Goal: Task Accomplishment & Management: Use online tool/utility

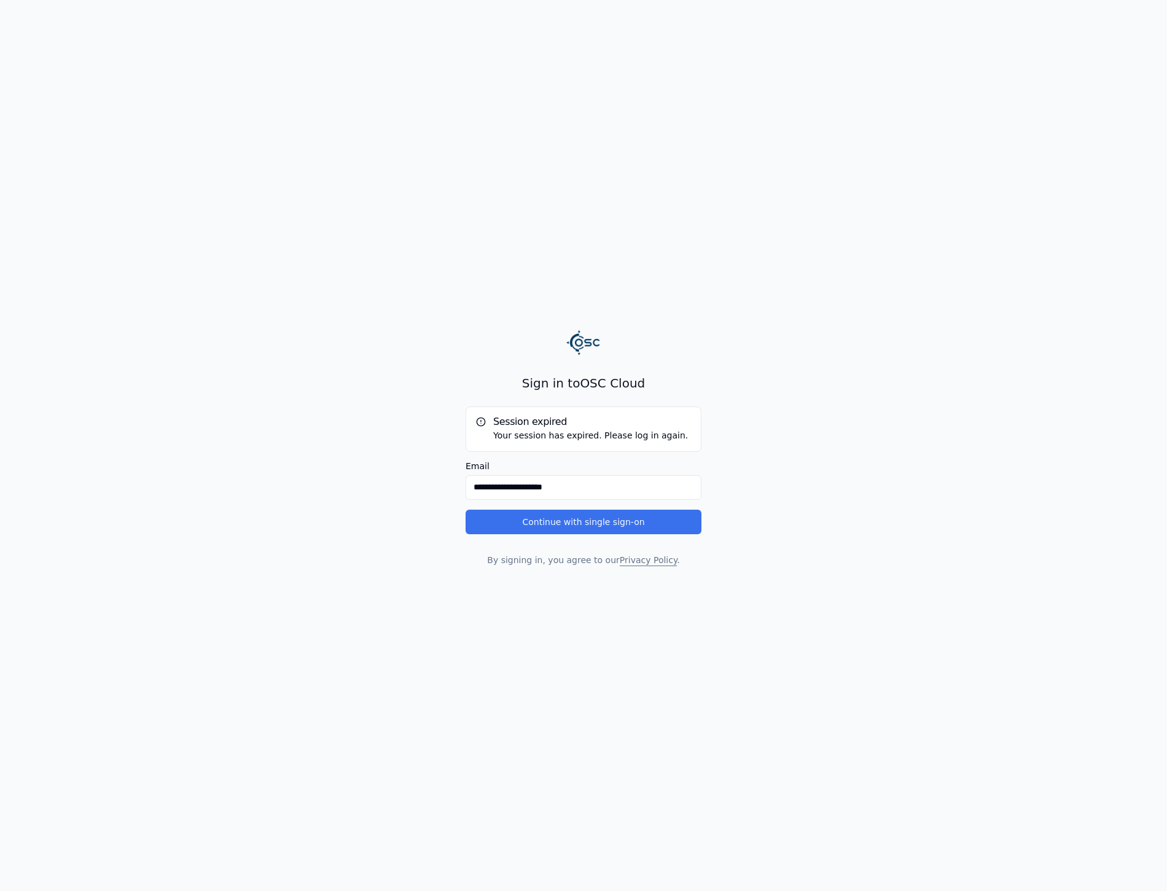
click at [594, 521] on button "Continue with single sign-on" at bounding box center [583, 522] width 236 height 25
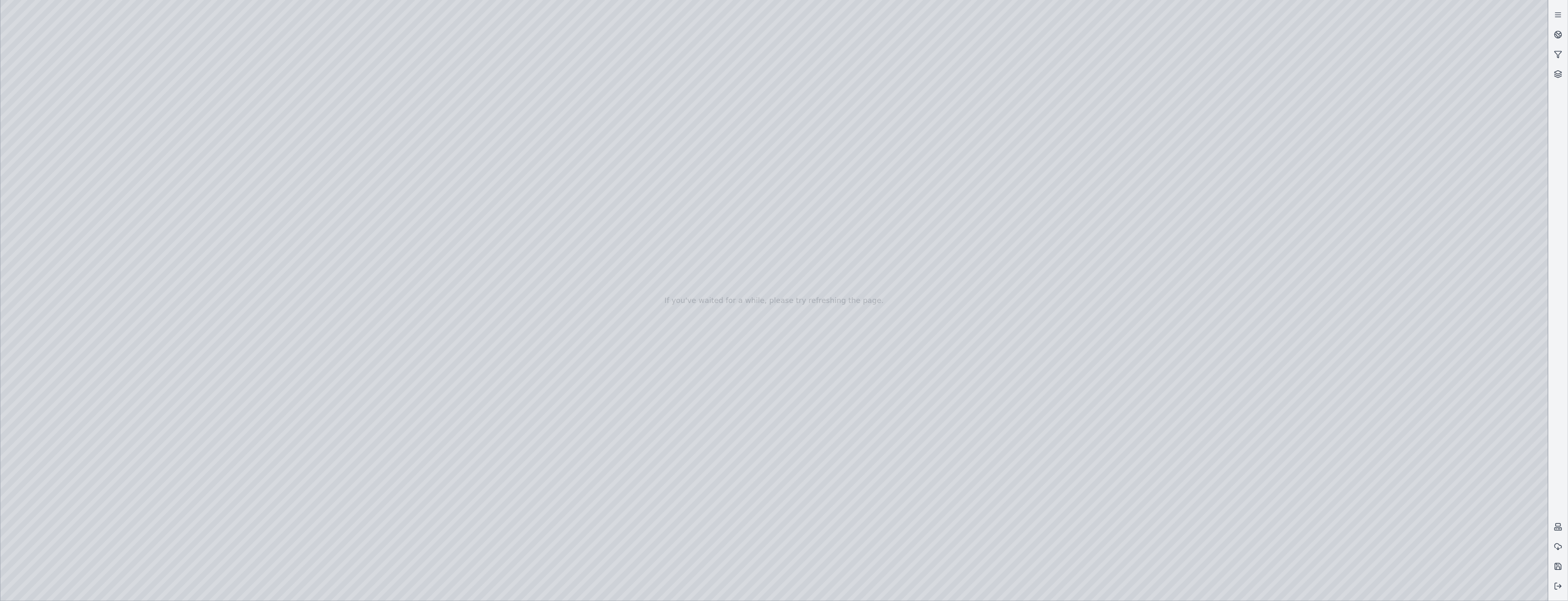
click at [161, 126] on div at bounding box center [775, 300] width 1548 height 601
drag, startPoint x: 64, startPoint y: 13, endPoint x: 412, endPoint y: 17, distance: 348.0
click at [412, 17] on div at bounding box center [775, 300] width 1548 height 601
click at [184, 151] on div at bounding box center [775, 300] width 1548 height 601
click at [1446, 442] on div at bounding box center [775, 300] width 1548 height 601
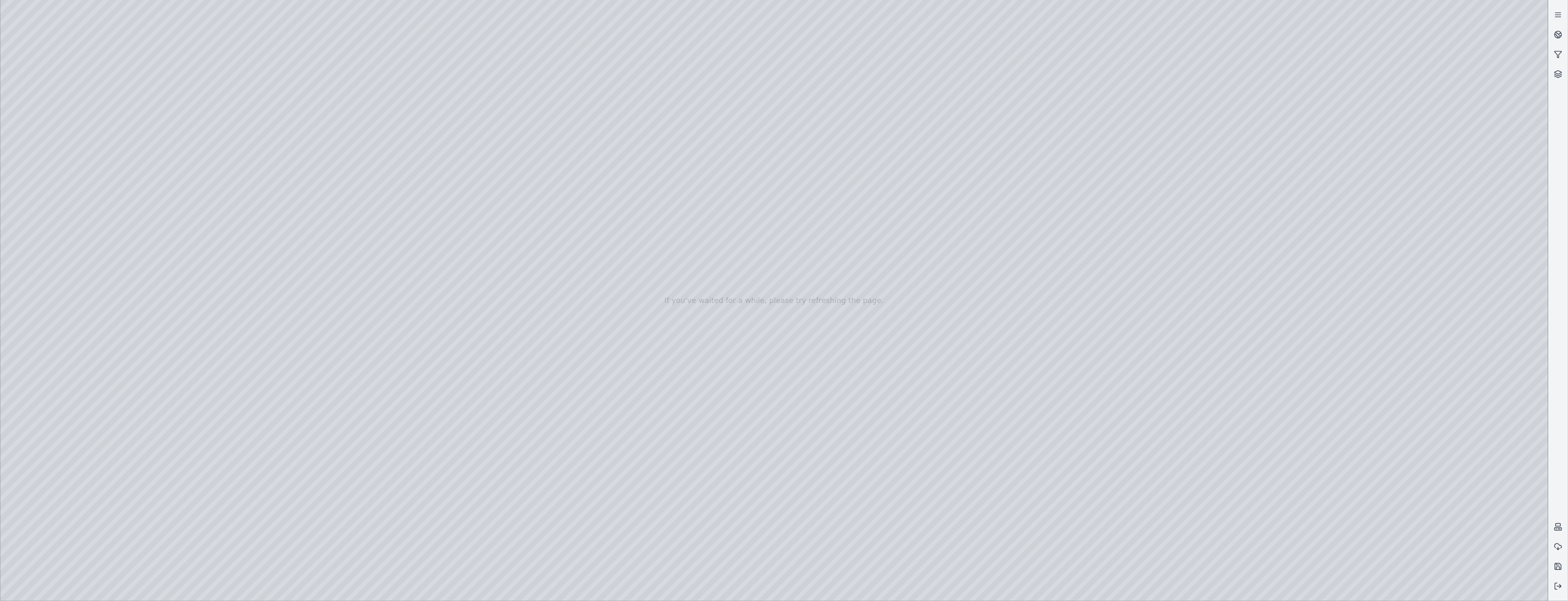
drag, startPoint x: 1234, startPoint y: 466, endPoint x: 1255, endPoint y: 484, distance: 27.7
click at [159, 172] on div at bounding box center [775, 300] width 1548 height 601
click at [181, 175] on div at bounding box center [775, 300] width 1548 height 601
click at [1465, 476] on div at bounding box center [775, 300] width 1548 height 601
drag, startPoint x: 1043, startPoint y: 353, endPoint x: 1004, endPoint y: 364, distance: 40.5
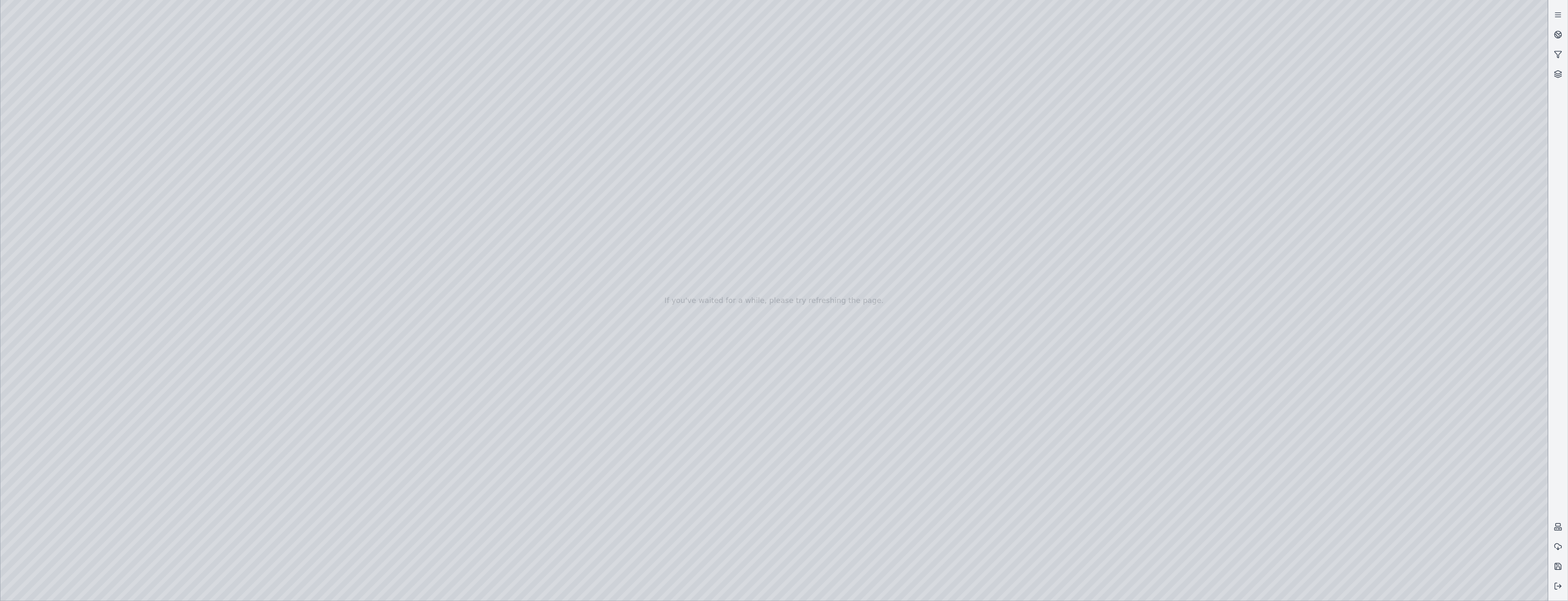
click at [184, 198] on div at bounding box center [775, 300] width 1548 height 601
click at [169, 543] on div at bounding box center [775, 300] width 1548 height 601
click at [147, 543] on div at bounding box center [775, 300] width 1548 height 601
click at [159, 539] on div at bounding box center [775, 300] width 1548 height 601
click at [171, 521] on div at bounding box center [775, 300] width 1548 height 601
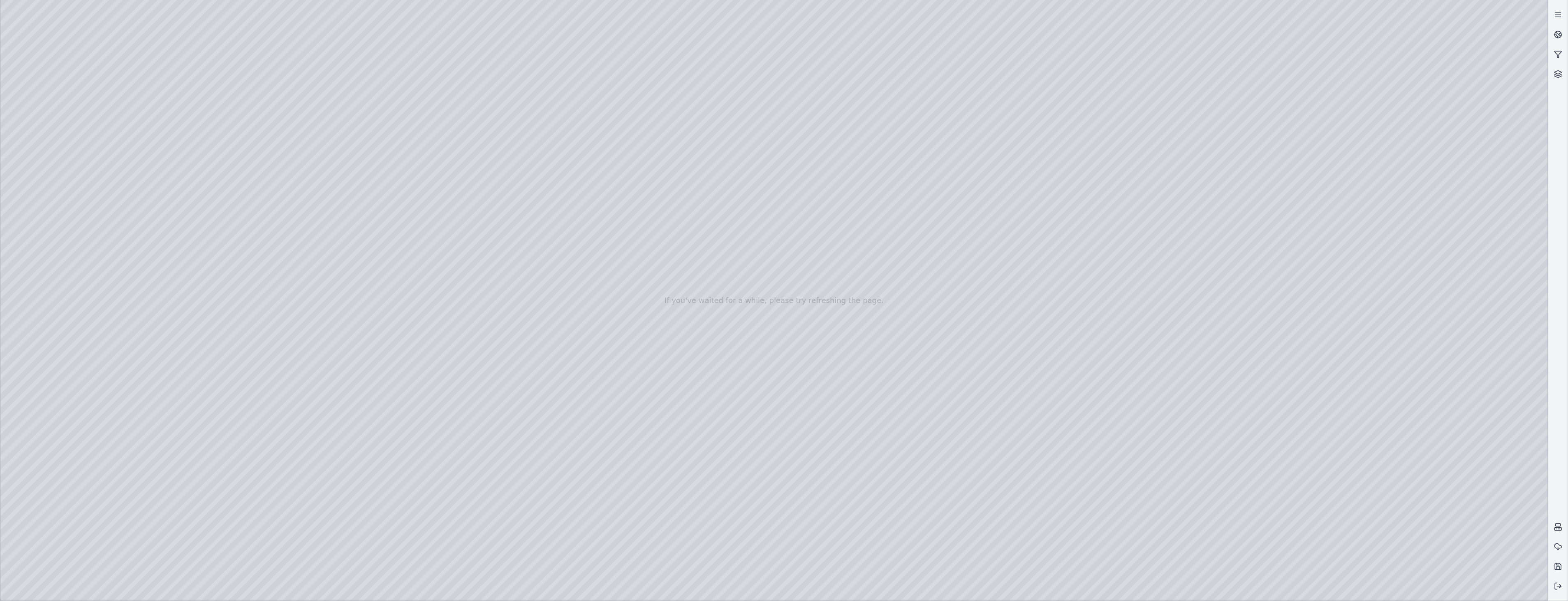
click at [177, 543] on div at bounding box center [775, 300] width 1548 height 601
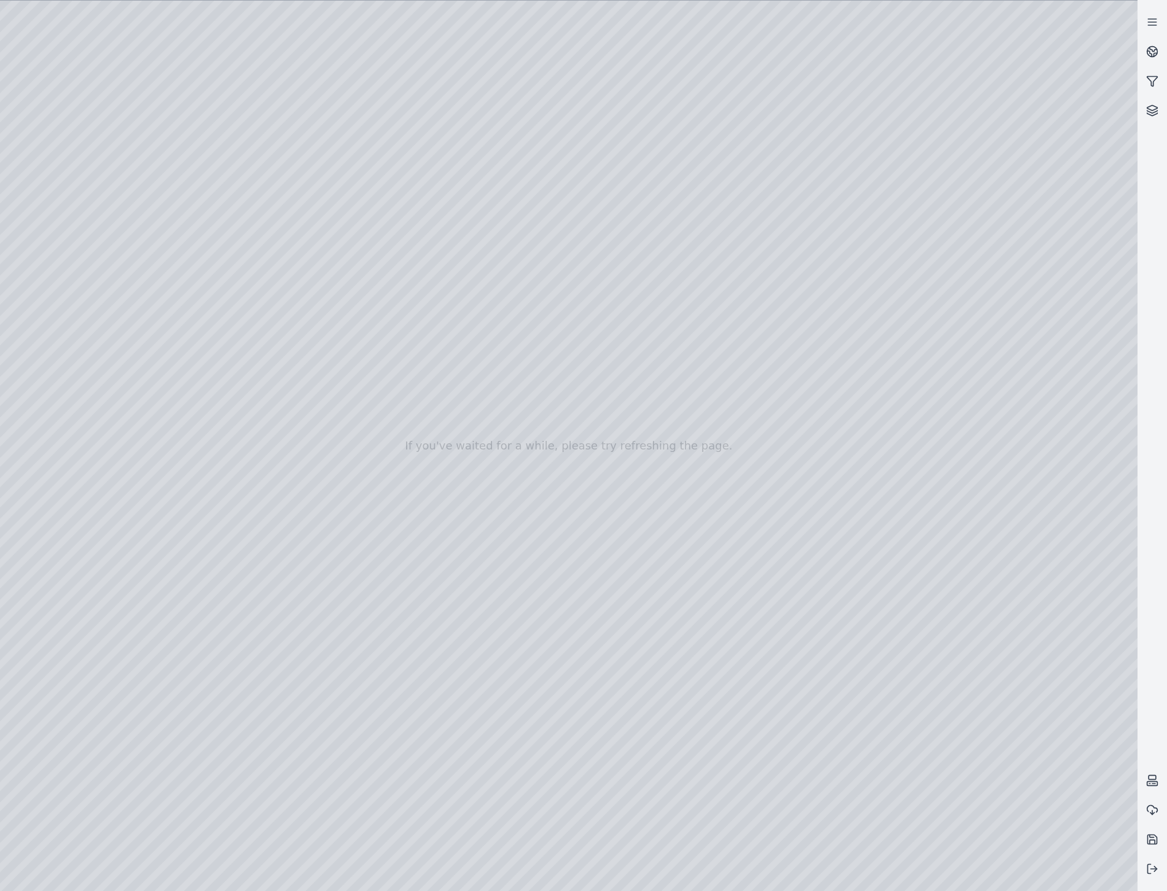
drag, startPoint x: 1115, startPoint y: 862, endPoint x: 1092, endPoint y: 828, distance: 40.7
click at [1114, 862] on div at bounding box center [568, 446] width 1137 height 890
click at [1114, 867] on div at bounding box center [568, 446] width 1137 height 890
click at [1043, 710] on div at bounding box center [568, 446] width 1137 height 890
click at [163, 59] on div at bounding box center [568, 446] width 1137 height 890
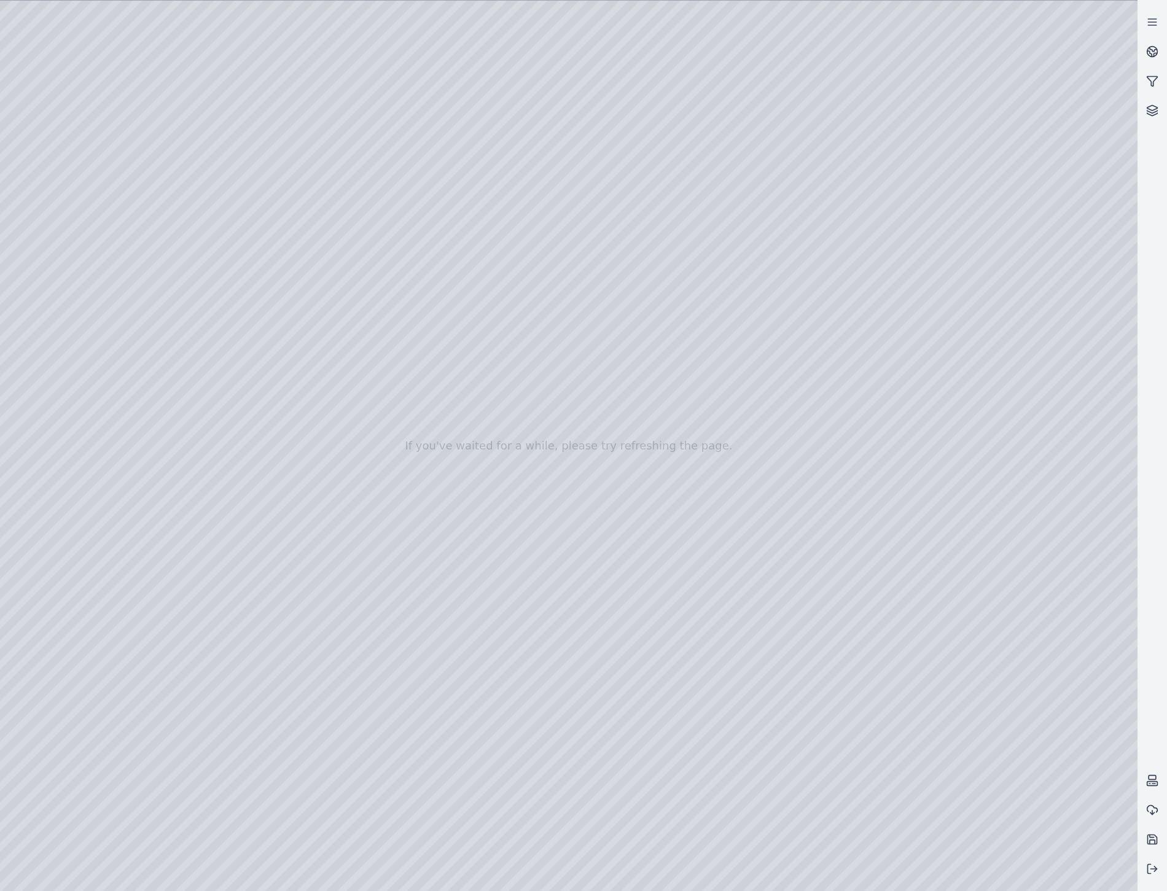
drag, startPoint x: 92, startPoint y: 18, endPoint x: 1073, endPoint y: 20, distance: 980.7
click at [1073, 20] on div at bounding box center [568, 446] width 1137 height 890
click at [1121, 16] on div at bounding box center [568, 446] width 1137 height 890
drag, startPoint x: 563, startPoint y: 18, endPoint x: 1124, endPoint y: 58, distance: 562.7
click at [1124, 58] on div at bounding box center [568, 446] width 1137 height 890
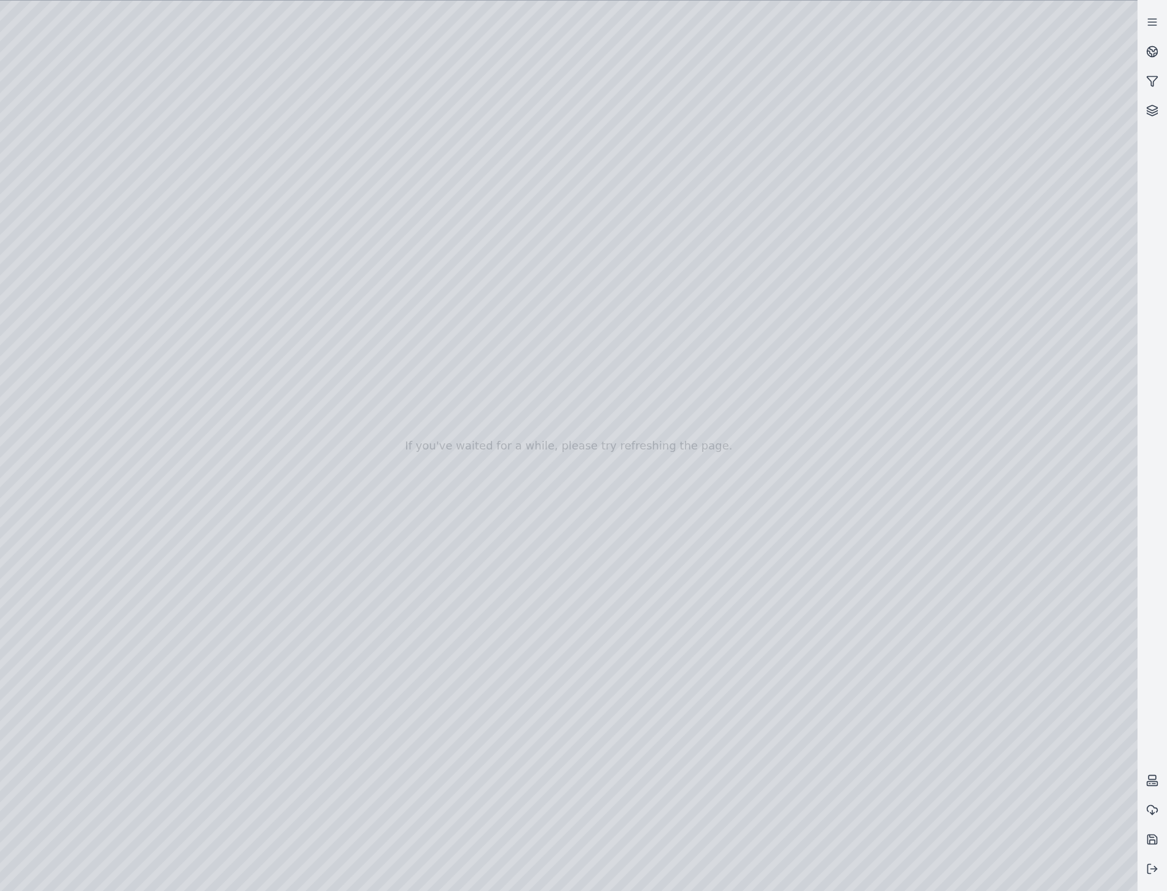
click at [1124, 55] on div at bounding box center [568, 446] width 1137 height 890
click at [1083, 66] on div at bounding box center [568, 446] width 1137 height 890
click at [53, 219] on div at bounding box center [568, 446] width 1137 height 890
click at [246, 436] on div at bounding box center [568, 446] width 1137 height 890
click at [246, 208] on div at bounding box center [568, 446] width 1137 height 890
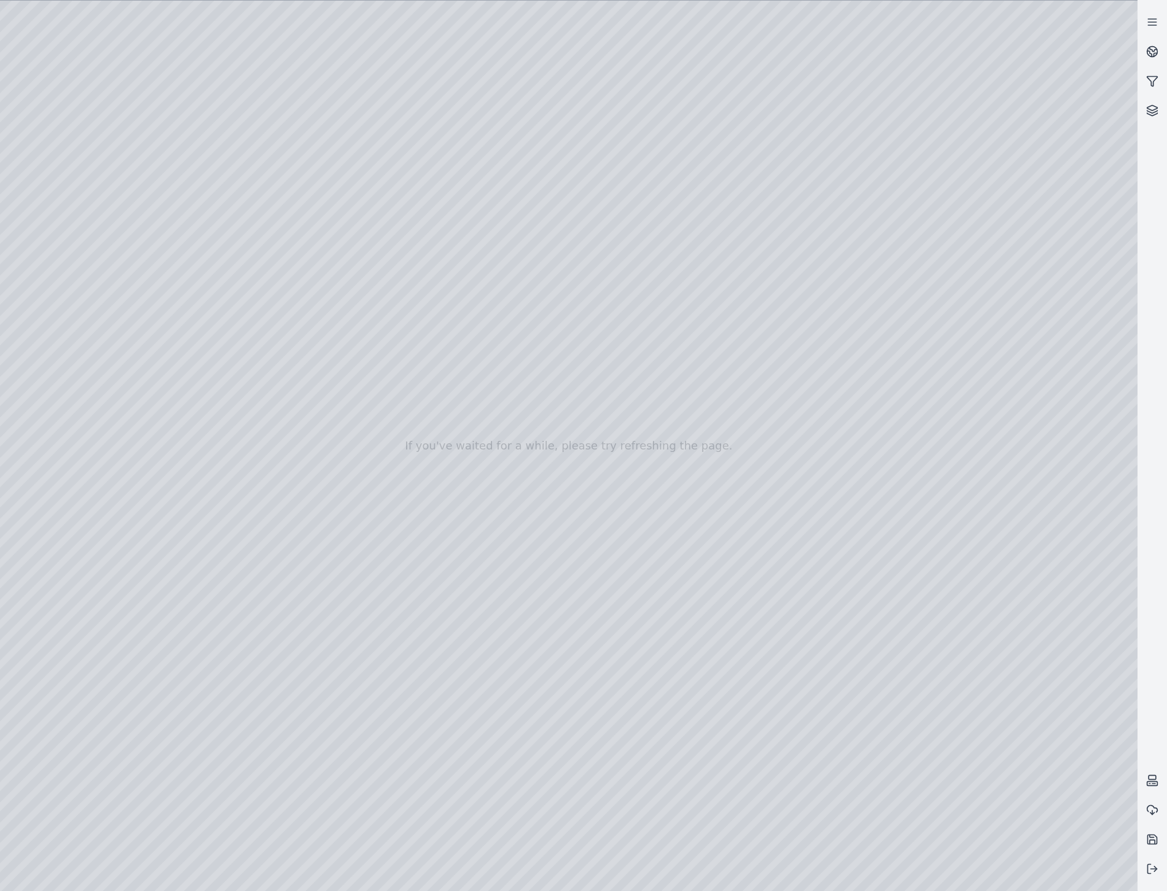
click at [277, 359] on div at bounding box center [568, 446] width 1137 height 890
drag, startPoint x: 733, startPoint y: 547, endPoint x: 680, endPoint y: 544, distance: 52.9
click at [160, 53] on div at bounding box center [568, 446] width 1137 height 890
click at [173, 55] on div at bounding box center [568, 446] width 1137 height 890
drag, startPoint x: 578, startPoint y: 664, endPoint x: 619, endPoint y: 654, distance: 41.7
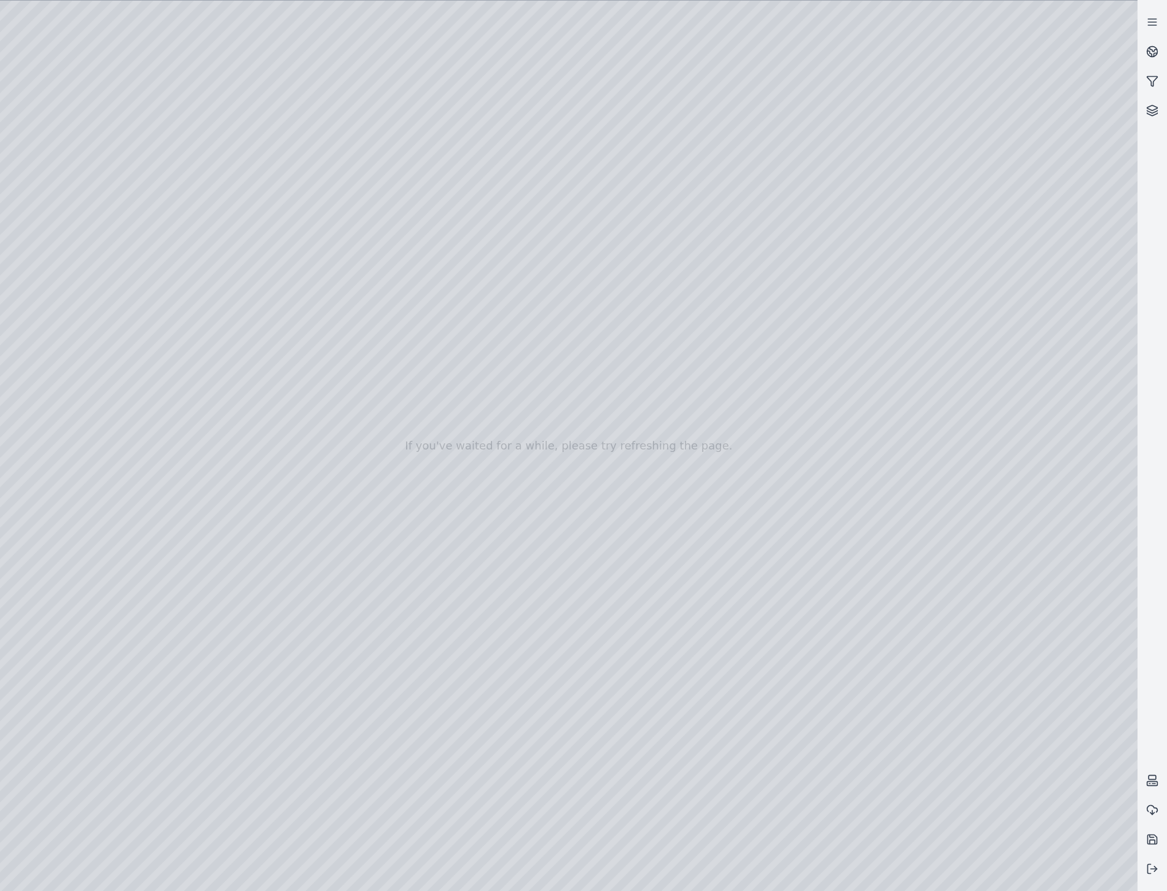
click at [1035, 709] on div at bounding box center [568, 446] width 1137 height 890
drag, startPoint x: 522, startPoint y: 688, endPoint x: 473, endPoint y: 692, distance: 49.3
click at [108, 229] on div at bounding box center [568, 446] width 1137 height 890
click at [212, 255] on div at bounding box center [568, 446] width 1137 height 890
drag, startPoint x: 679, startPoint y: 547, endPoint x: 621, endPoint y: 540, distance: 57.5
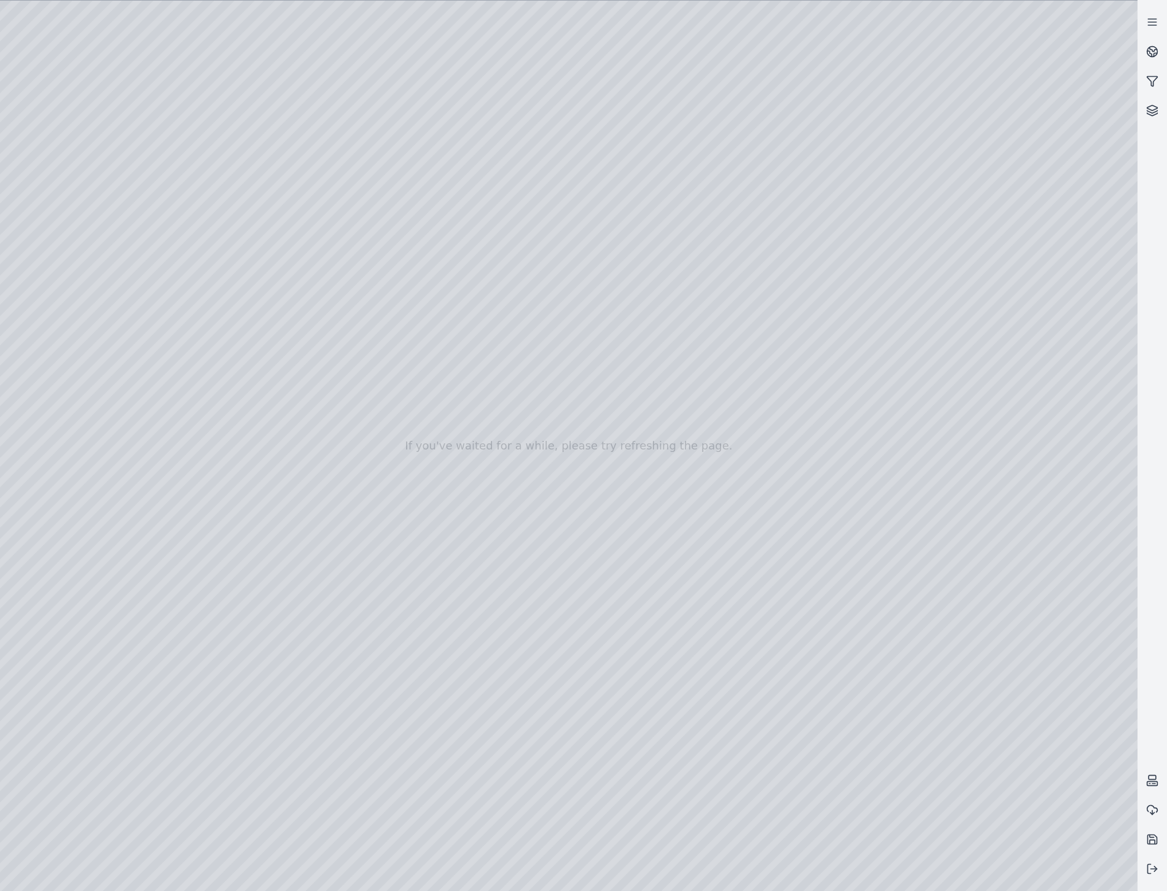
click at [278, 283] on div at bounding box center [568, 446] width 1137 height 890
click at [247, 330] on div at bounding box center [568, 446] width 1137 height 890
click at [250, 361] on div at bounding box center [568, 446] width 1137 height 890
click at [260, 408] on div at bounding box center [568, 446] width 1137 height 890
drag, startPoint x: 713, startPoint y: 647, endPoint x: 782, endPoint y: 663, distance: 70.8
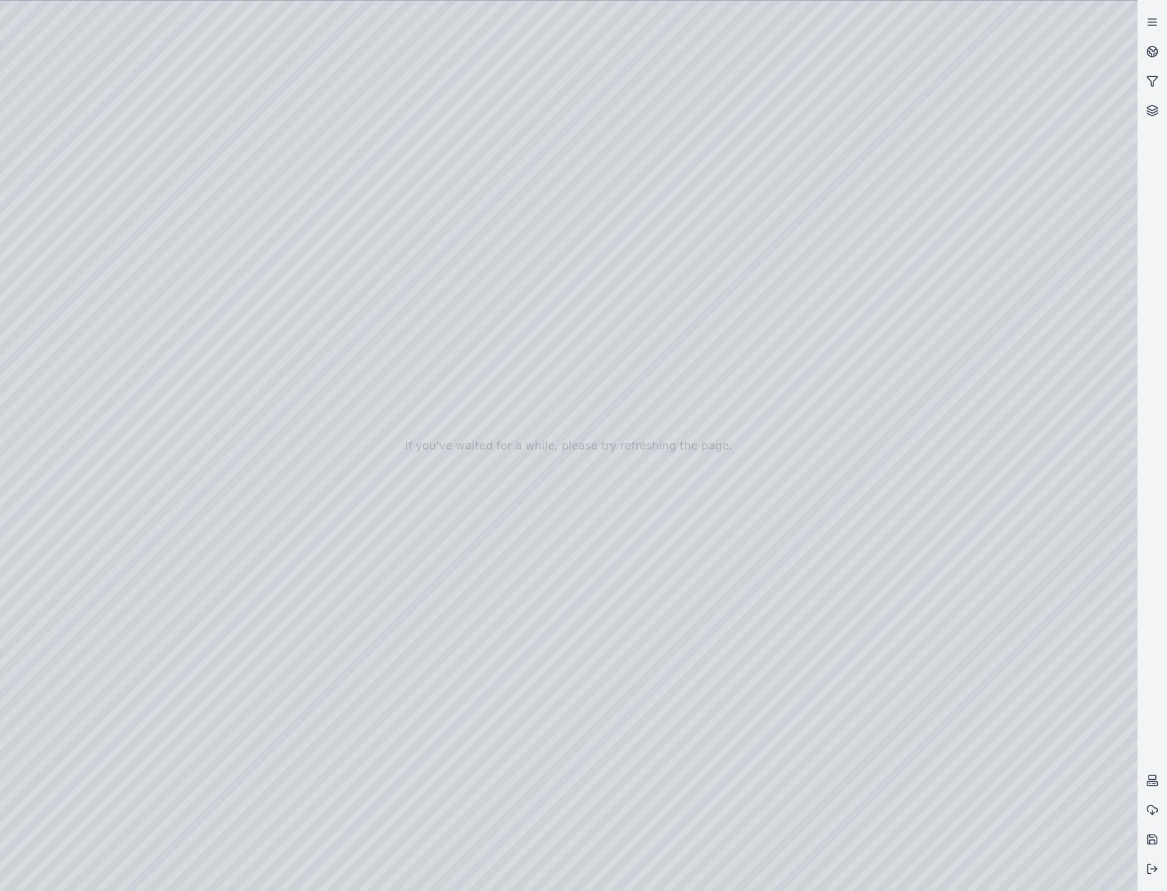
drag, startPoint x: 709, startPoint y: 603, endPoint x: 664, endPoint y: 591, distance: 46.5
click at [216, 438] on div at bounding box center [568, 446] width 1137 height 890
click at [252, 473] on div at bounding box center [568, 446] width 1137 height 890
click at [808, 868] on div at bounding box center [568, 446] width 1137 height 890
click at [373, 746] on div at bounding box center [568, 446] width 1137 height 890
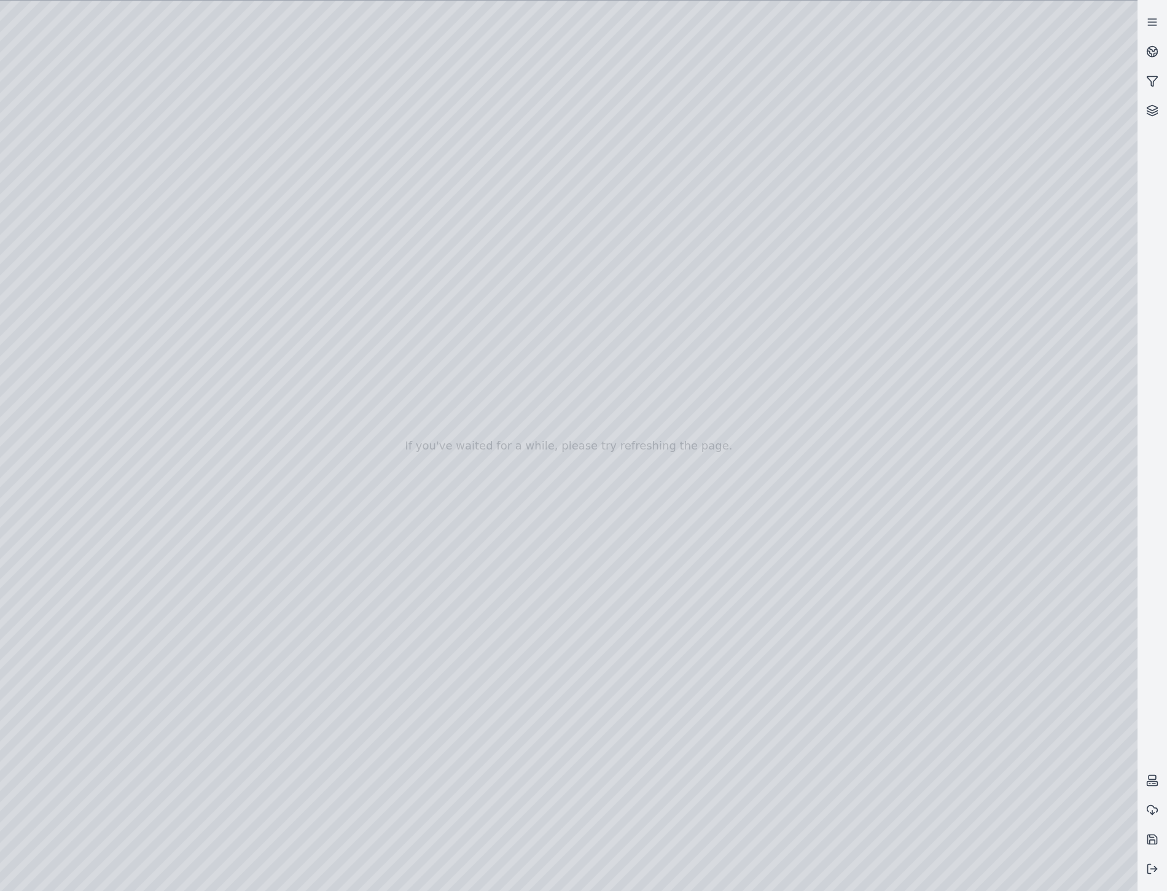
click at [96, 711] on div at bounding box center [568, 446] width 1137 height 890
click at [141, 569] on div at bounding box center [568, 446] width 1137 height 890
click at [807, 664] on div at bounding box center [568, 446] width 1137 height 890
drag, startPoint x: 671, startPoint y: 650, endPoint x: 677, endPoint y: 636, distance: 15.4
click at [807, 871] on div at bounding box center [568, 446] width 1137 height 890
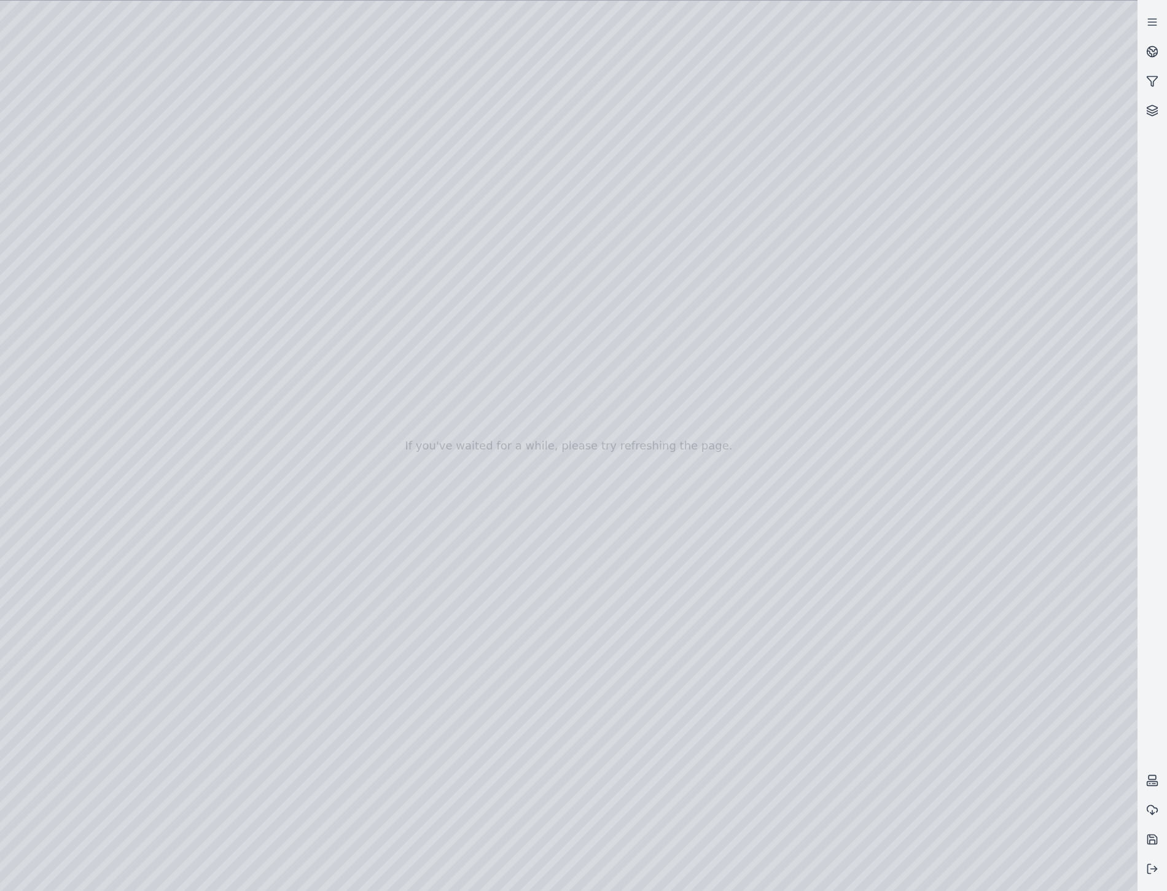
drag, startPoint x: 372, startPoint y: 746, endPoint x: 338, endPoint y: 751, distance: 33.6
click at [336, 748] on div at bounding box center [568, 446] width 1137 height 890
drag, startPoint x: 340, startPoint y: 745, endPoint x: 372, endPoint y: 746, distance: 31.9
click at [372, 746] on div at bounding box center [568, 446] width 1137 height 890
click at [71, 713] on div at bounding box center [568, 446] width 1137 height 890
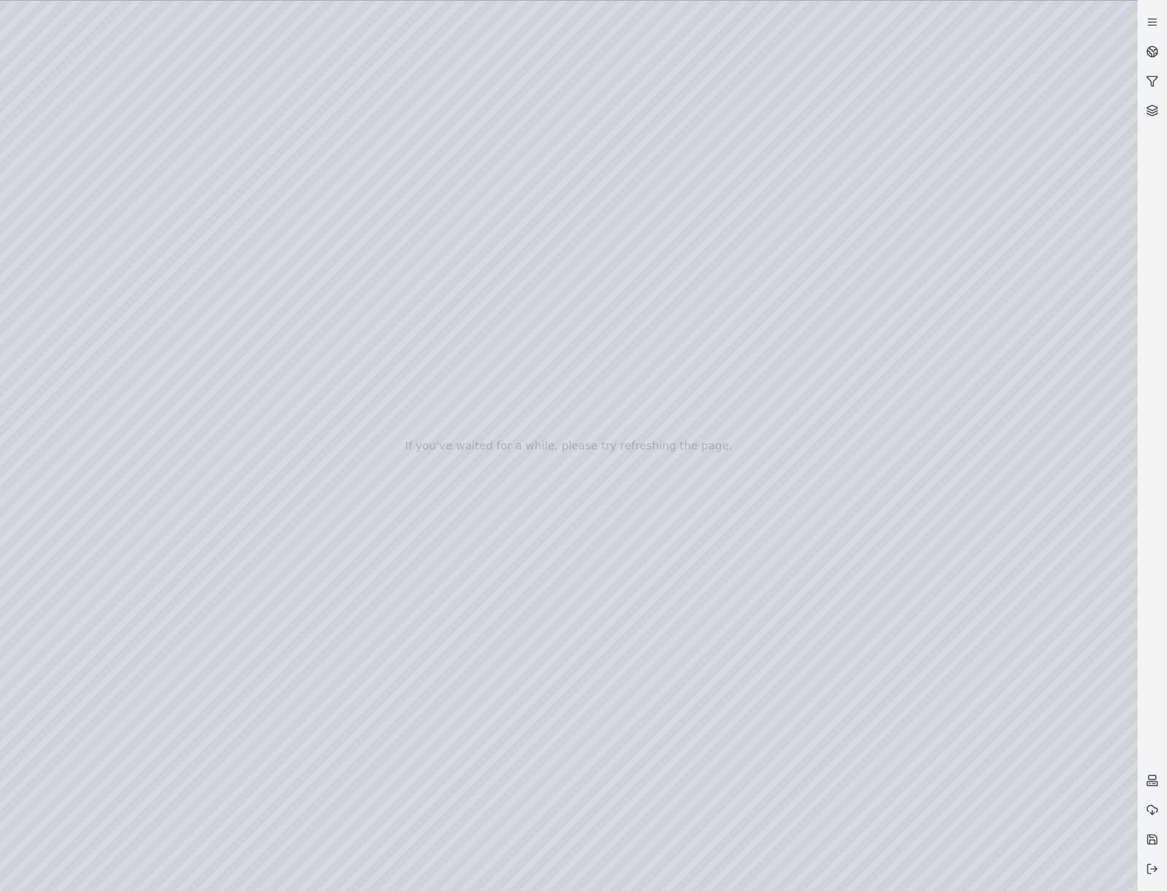
drag, startPoint x: 1131, startPoint y: 862, endPoint x: 1132, endPoint y: 869, distance: 7.5
click at [1132, 869] on div at bounding box center [568, 446] width 1137 height 890
drag, startPoint x: 648, startPoint y: 789, endPoint x: 254, endPoint y: 824, distance: 395.8
click at [254, 824] on div at bounding box center [568, 446] width 1137 height 890
drag, startPoint x: 439, startPoint y: 829, endPoint x: 251, endPoint y: 832, distance: 188.6
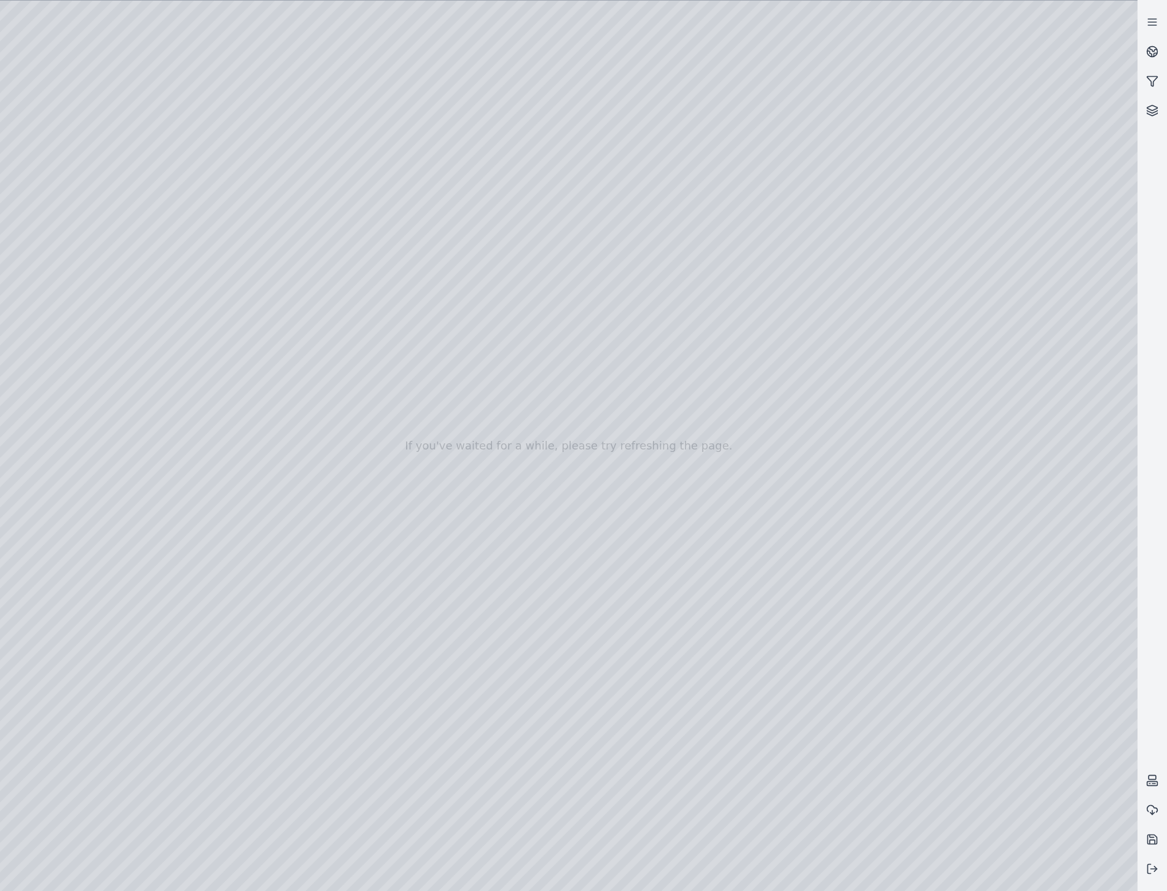
click at [251, 832] on div at bounding box center [568, 446] width 1137 height 890
click at [39, 708] on div at bounding box center [568, 446] width 1137 height 890
click at [807, 671] on div at bounding box center [568, 446] width 1137 height 890
click at [87, 253] on div at bounding box center [568, 446] width 1137 height 890
click at [178, 63] on div at bounding box center [568, 446] width 1137 height 890
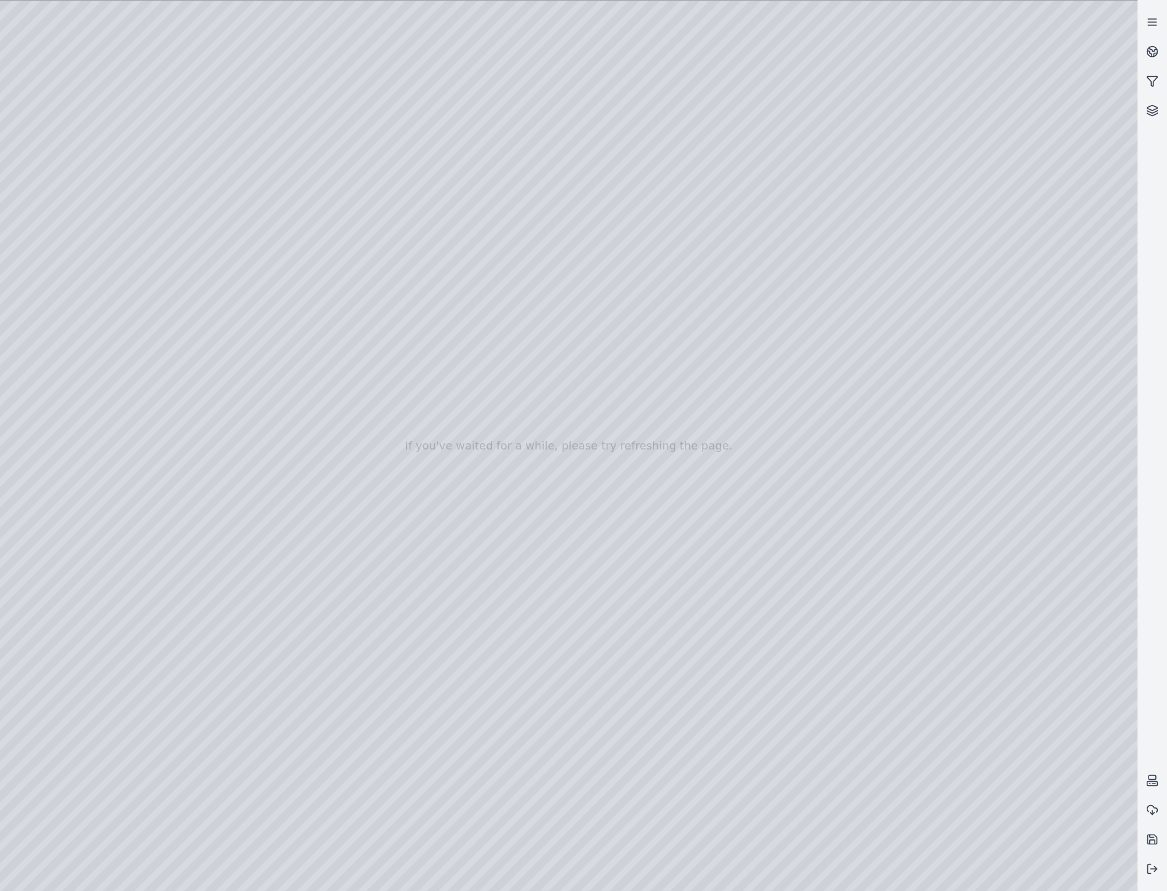
drag, startPoint x: 458, startPoint y: 627, endPoint x: 530, endPoint y: 625, distance: 71.9
click at [813, 874] on div at bounding box center [568, 446] width 1137 height 890
click at [37, 717] on div at bounding box center [568, 446] width 1137 height 890
click at [18, 707] on div at bounding box center [568, 446] width 1137 height 890
drag, startPoint x: 535, startPoint y: 749, endPoint x: 363, endPoint y: 628, distance: 210.2
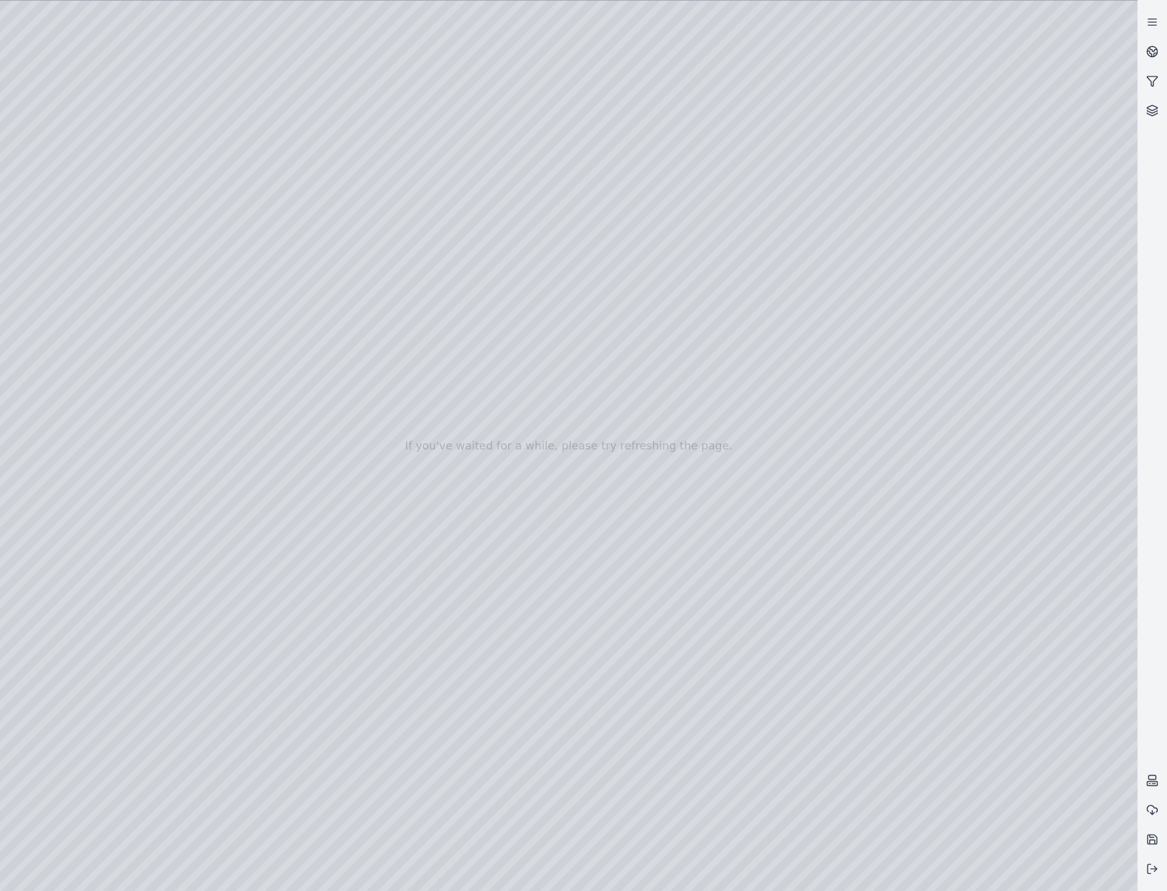
click at [429, 752] on div at bounding box center [568, 446] width 1137 height 890
click at [113, 259] on div at bounding box center [568, 446] width 1137 height 890
click at [403, 321] on div at bounding box center [568, 446] width 1137 height 890
drag, startPoint x: 432, startPoint y: 747, endPoint x: 438, endPoint y: 746, distance: 6.9
click at [438, 746] on div at bounding box center [568, 446] width 1137 height 890
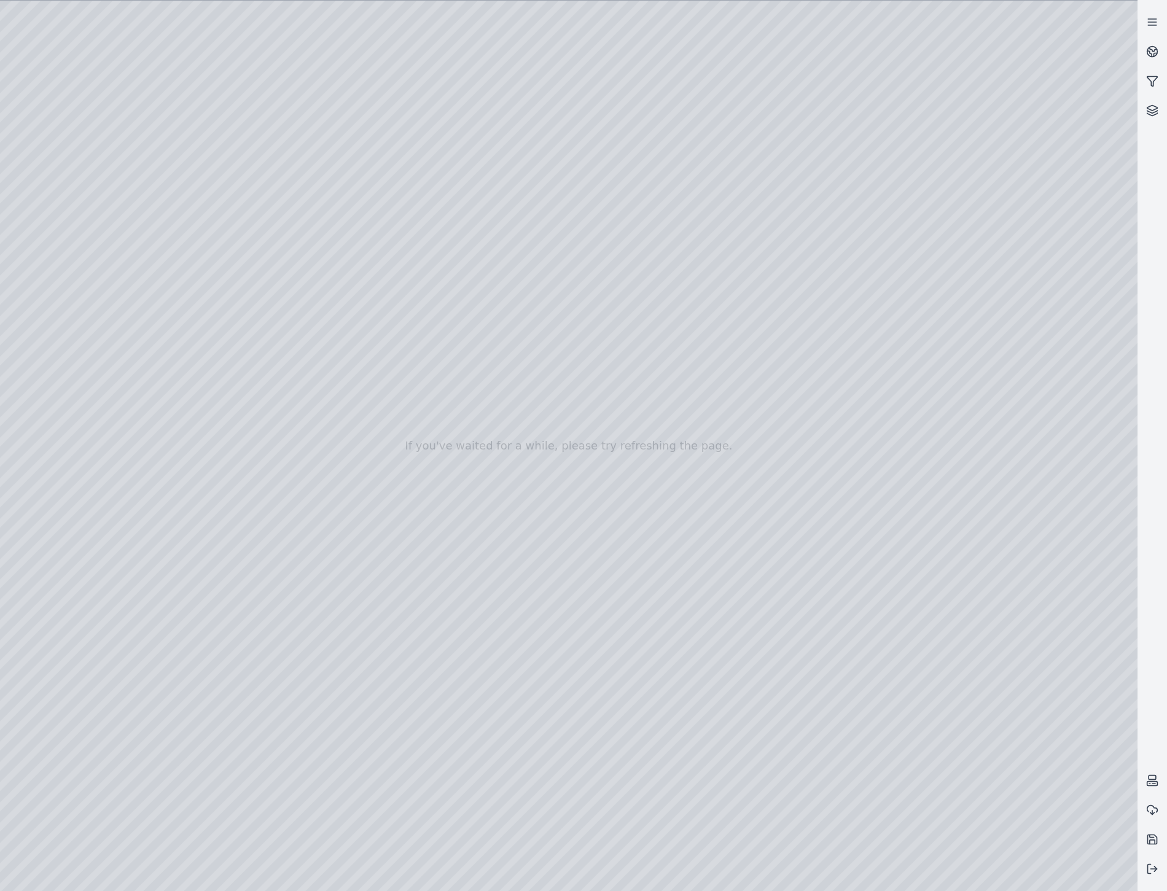
click at [53, 711] on div at bounding box center [568, 446] width 1137 height 890
drag, startPoint x: 624, startPoint y: 556, endPoint x: 551, endPoint y: 569, distance: 74.1
click at [39, 709] on div at bounding box center [568, 446] width 1137 height 890
click at [174, 62] on div at bounding box center [568, 446] width 1137 height 890
drag, startPoint x: 719, startPoint y: 547, endPoint x: 741, endPoint y: 541, distance: 22.8
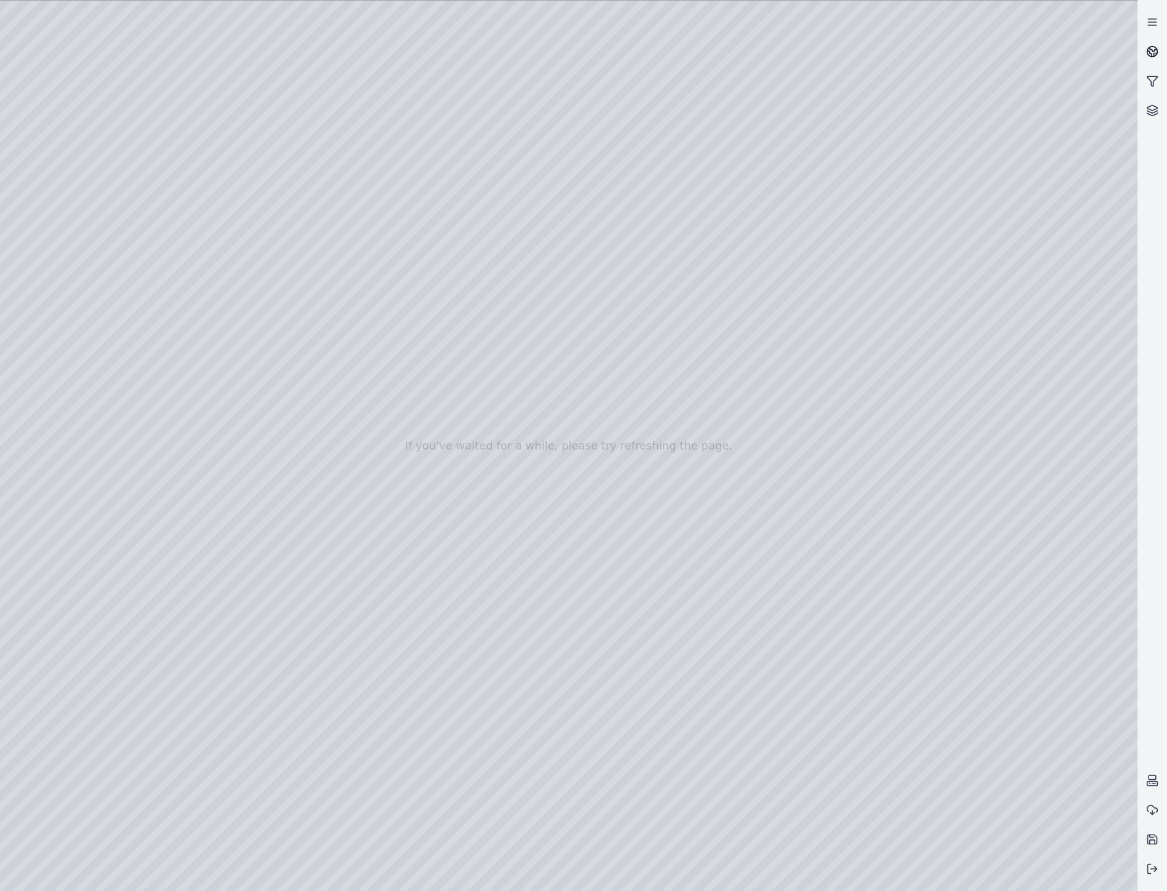
click at [1149, 53] on icon at bounding box center [1152, 51] width 12 height 12
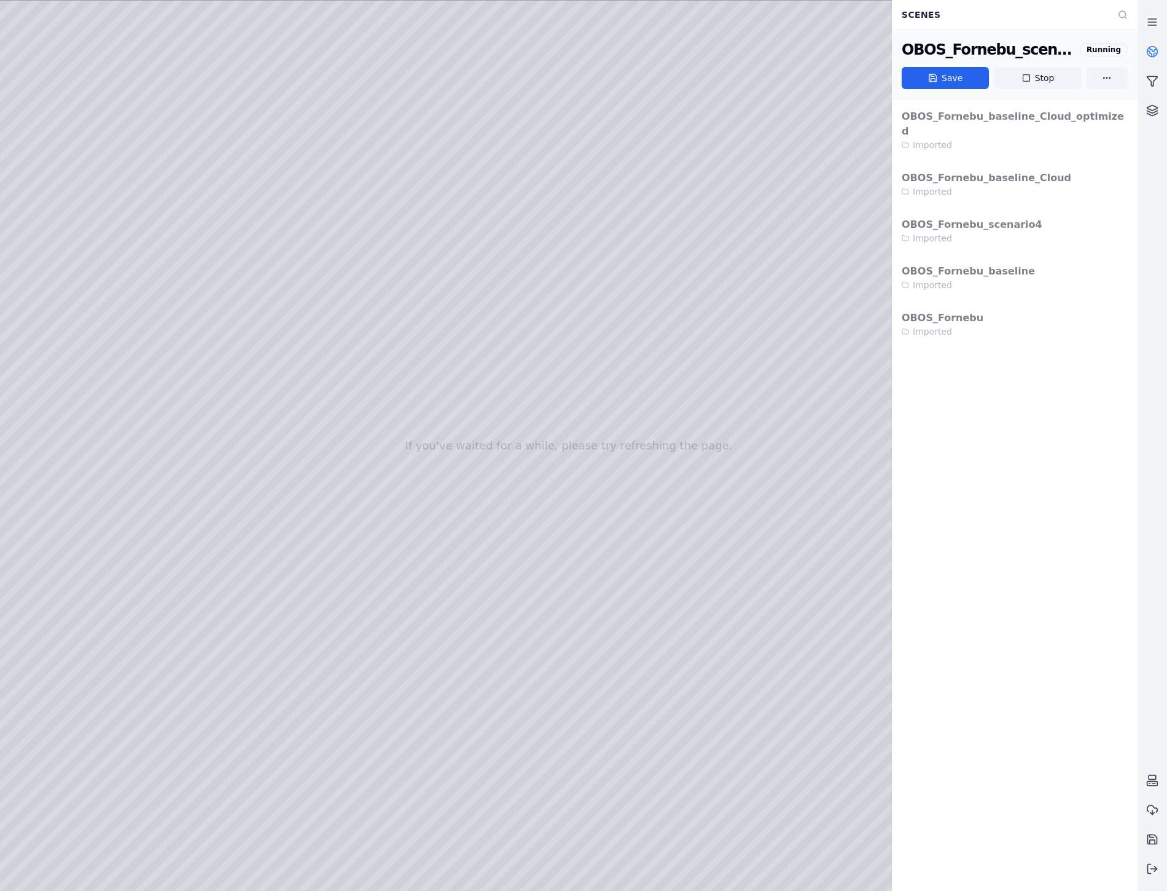
click at [844, 25] on div at bounding box center [568, 446] width 1137 height 890
click at [101, 224] on div at bounding box center [568, 446] width 1137 height 890
click at [305, 508] on div at bounding box center [568, 446] width 1137 height 890
click at [1157, 52] on circle at bounding box center [1152, 52] width 10 height 10
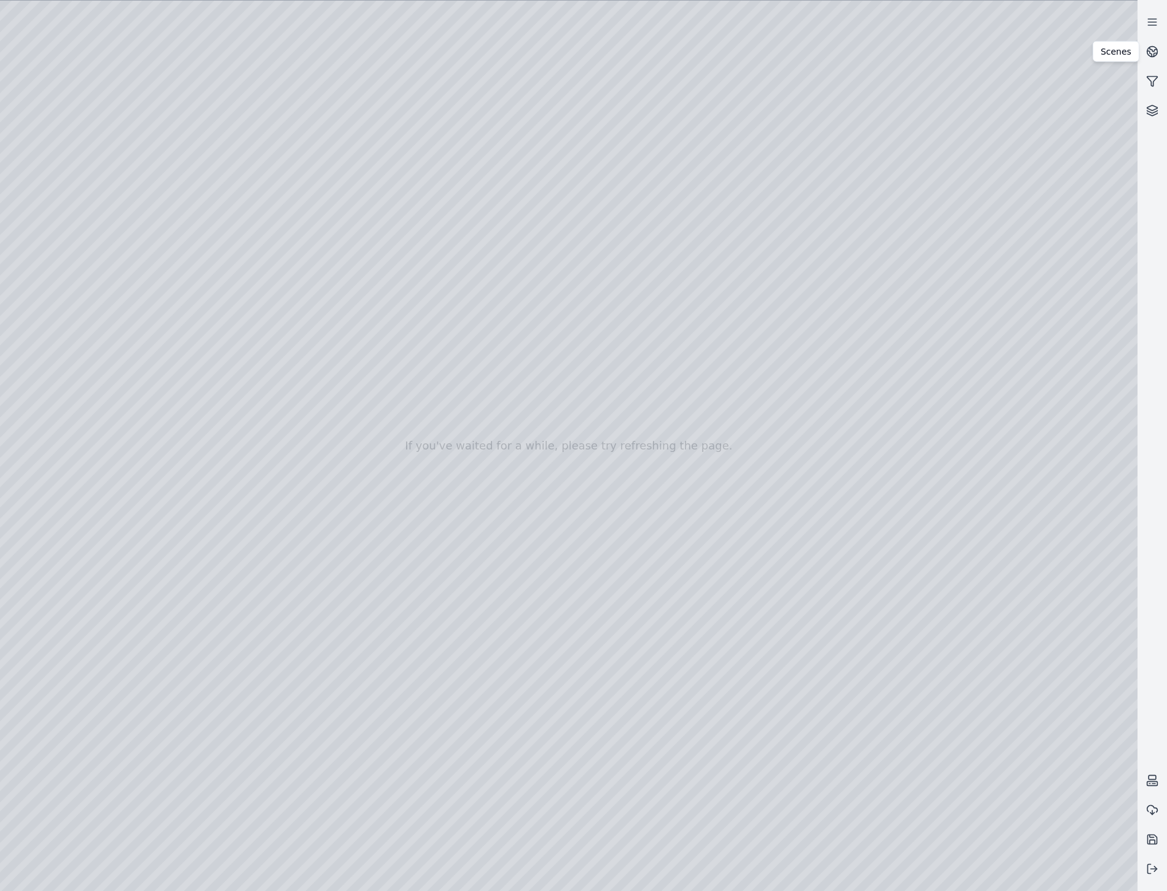
click at [265, 514] on div at bounding box center [568, 446] width 1137 height 890
click at [103, 266] on div at bounding box center [568, 446] width 1137 height 890
click at [76, 219] on div at bounding box center [568, 446] width 1137 height 890
click at [47, 710] on div at bounding box center [568, 446] width 1137 height 890
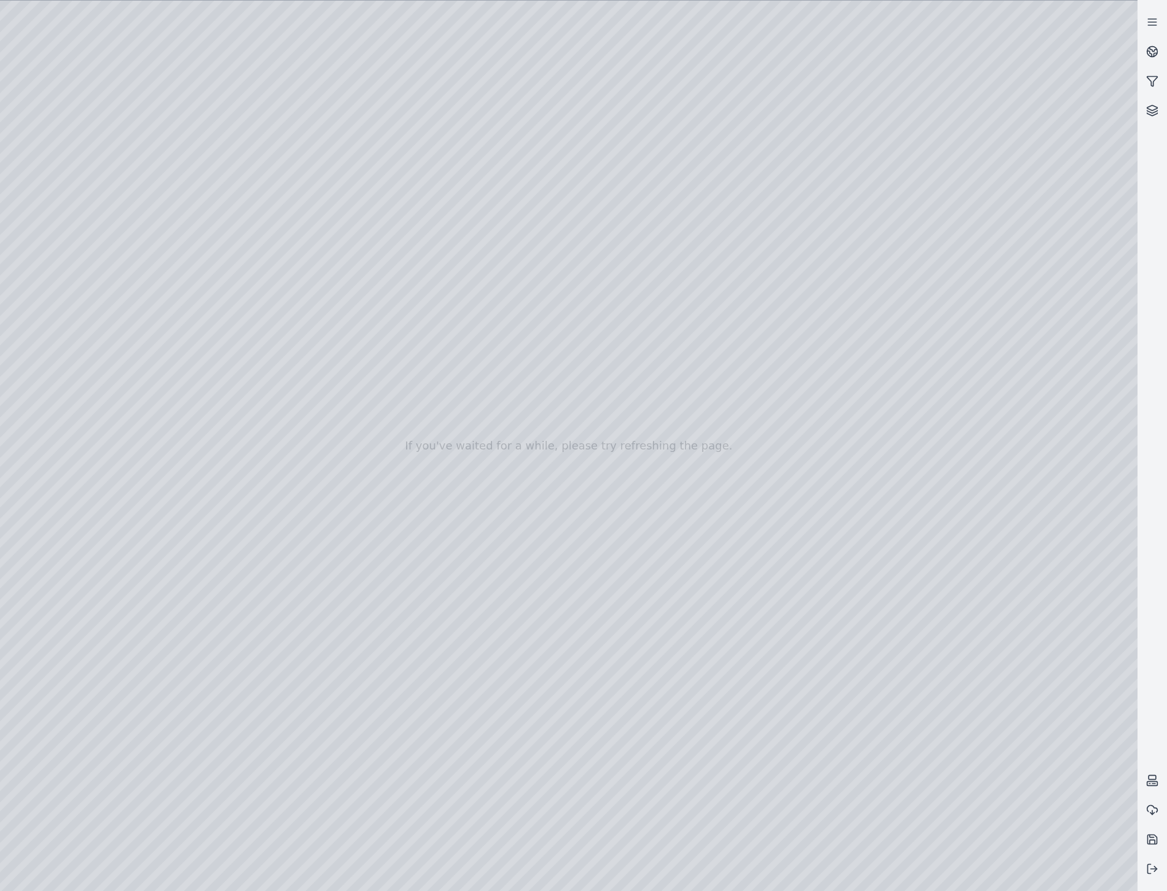
click at [1101, 662] on div at bounding box center [568, 446] width 1137 height 890
click at [86, 259] on div at bounding box center [568, 446] width 1137 height 890
click at [388, 415] on div at bounding box center [568, 446] width 1137 height 890
click at [400, 412] on div at bounding box center [568, 446] width 1137 height 890
click at [52, 707] on div at bounding box center [568, 446] width 1137 height 890
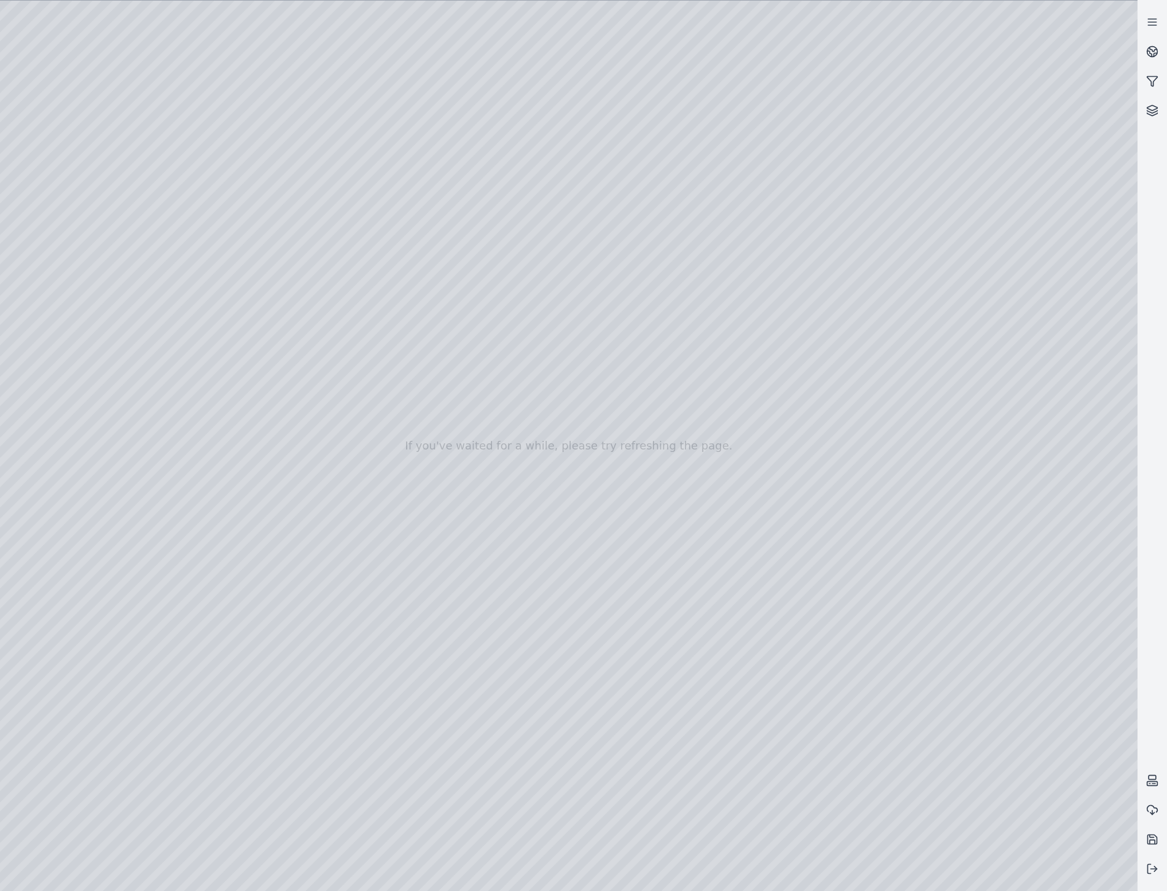
click at [46, 702] on div at bounding box center [568, 446] width 1137 height 890
drag, startPoint x: 769, startPoint y: 395, endPoint x: 719, endPoint y: 396, distance: 49.8
click at [394, 416] on div at bounding box center [568, 446] width 1137 height 890
click at [408, 385] on div at bounding box center [568, 446] width 1137 height 890
drag, startPoint x: 799, startPoint y: 442, endPoint x: 870, endPoint y: 439, distance: 70.7
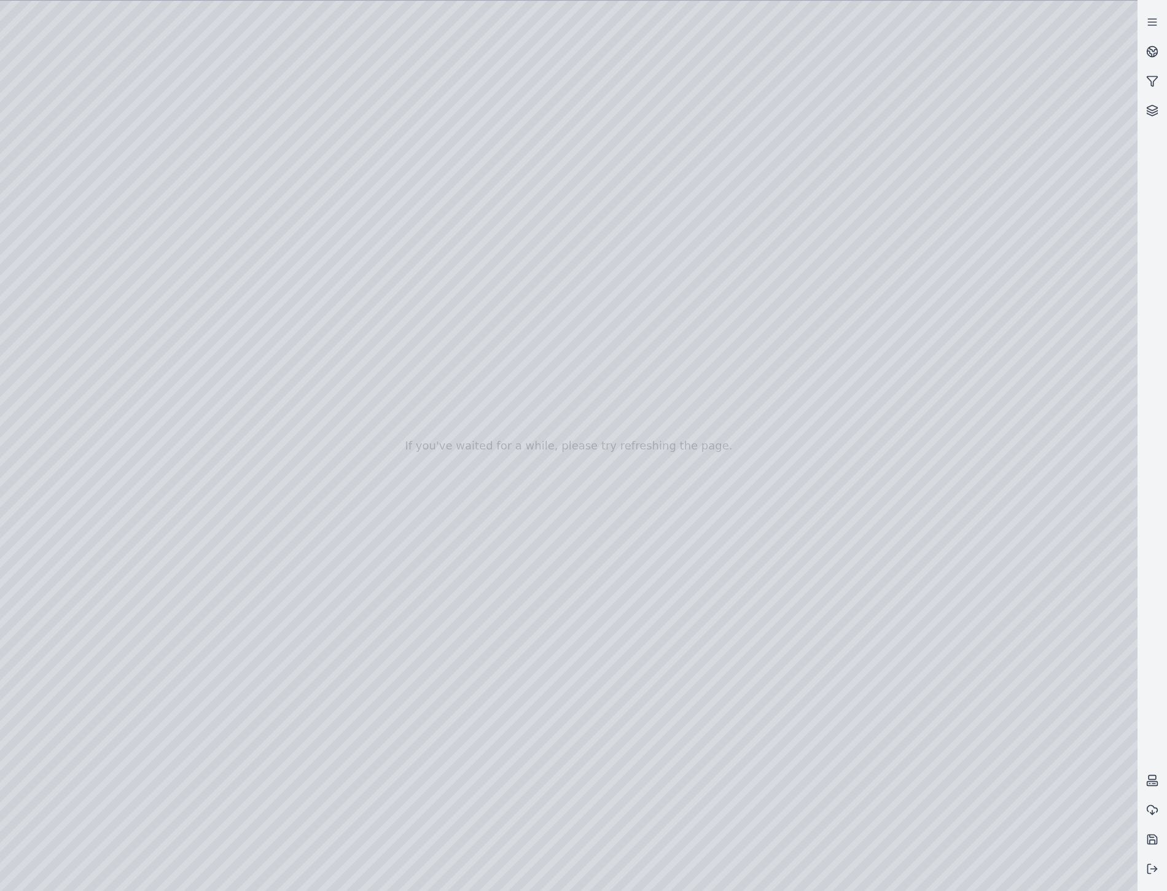
click at [50, 714] on div at bounding box center [568, 446] width 1137 height 890
drag, startPoint x: 376, startPoint y: 746, endPoint x: 359, endPoint y: 744, distance: 16.7
click at [359, 744] on div at bounding box center [568, 446] width 1137 height 890
click at [50, 714] on div at bounding box center [568, 446] width 1137 height 890
drag, startPoint x: 363, startPoint y: 751, endPoint x: 371, endPoint y: 749, distance: 8.2
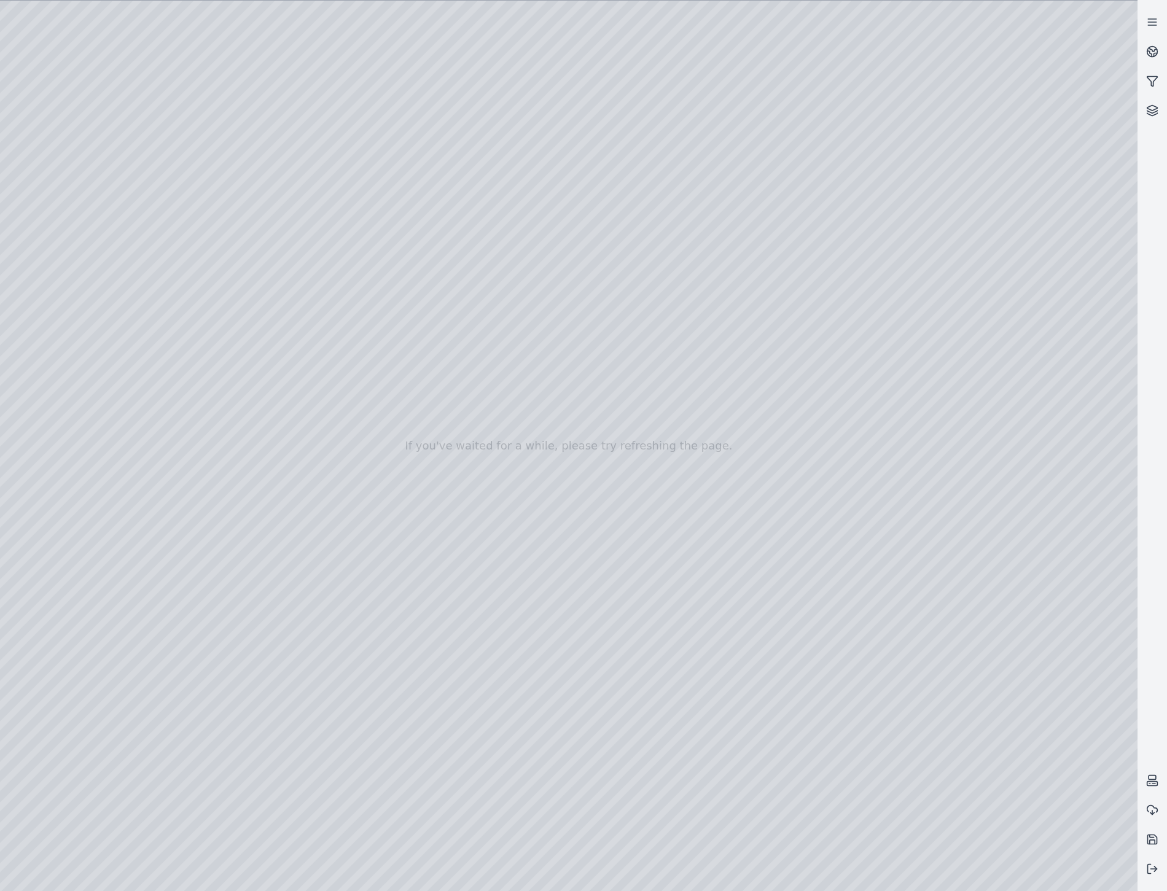
click at [371, 749] on div at bounding box center [568, 446] width 1137 height 890
click at [56, 713] on div at bounding box center [568, 446] width 1137 height 890
drag, startPoint x: 886, startPoint y: 450, endPoint x: 825, endPoint y: 439, distance: 61.2
drag, startPoint x: 733, startPoint y: 456, endPoint x: 819, endPoint y: 465, distance: 86.4
drag, startPoint x: 740, startPoint y: 814, endPoint x: 364, endPoint y: 797, distance: 376.8
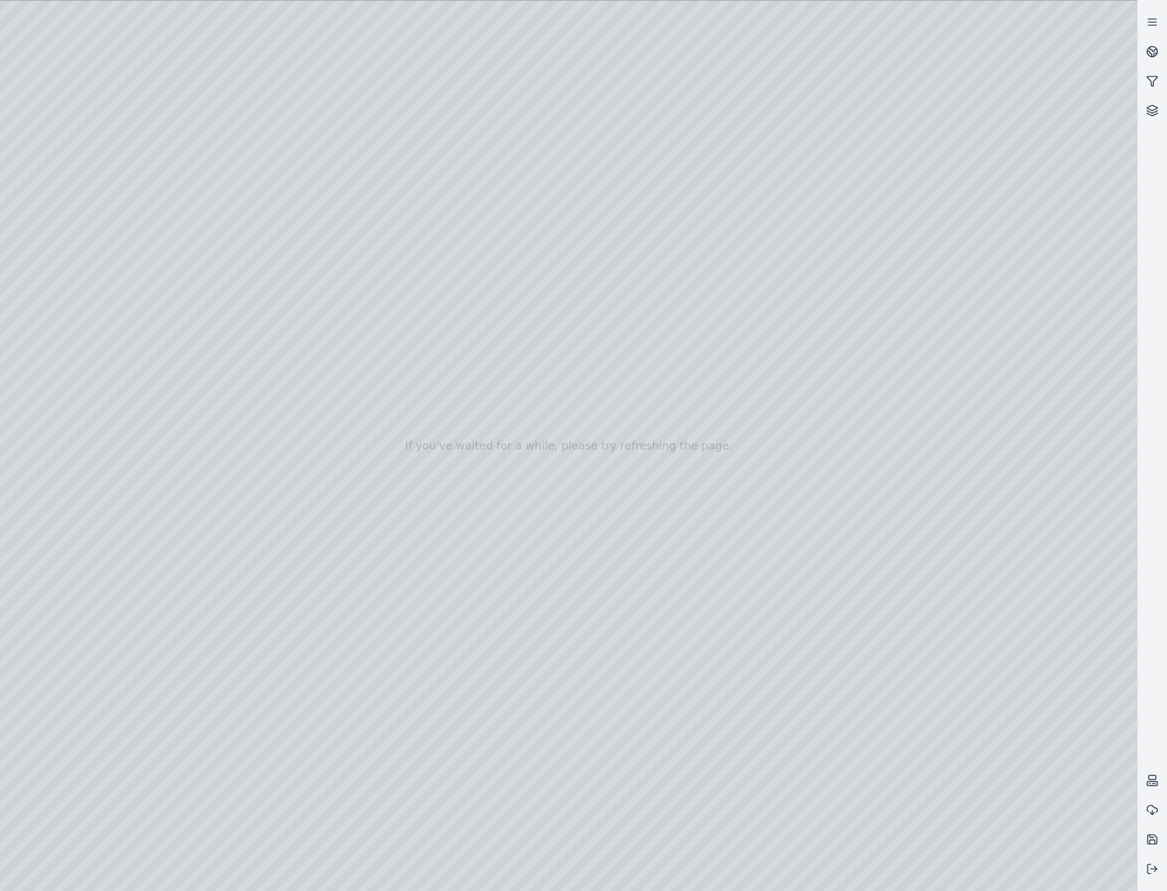
click at [350, 803] on div at bounding box center [568, 446] width 1137 height 890
drag, startPoint x: 456, startPoint y: 747, endPoint x: 473, endPoint y: 741, distance: 17.7
click at [473, 741] on div at bounding box center [568, 446] width 1137 height 890
click at [48, 708] on div at bounding box center [568, 446] width 1137 height 890
click at [47, 707] on div at bounding box center [568, 446] width 1137 height 890
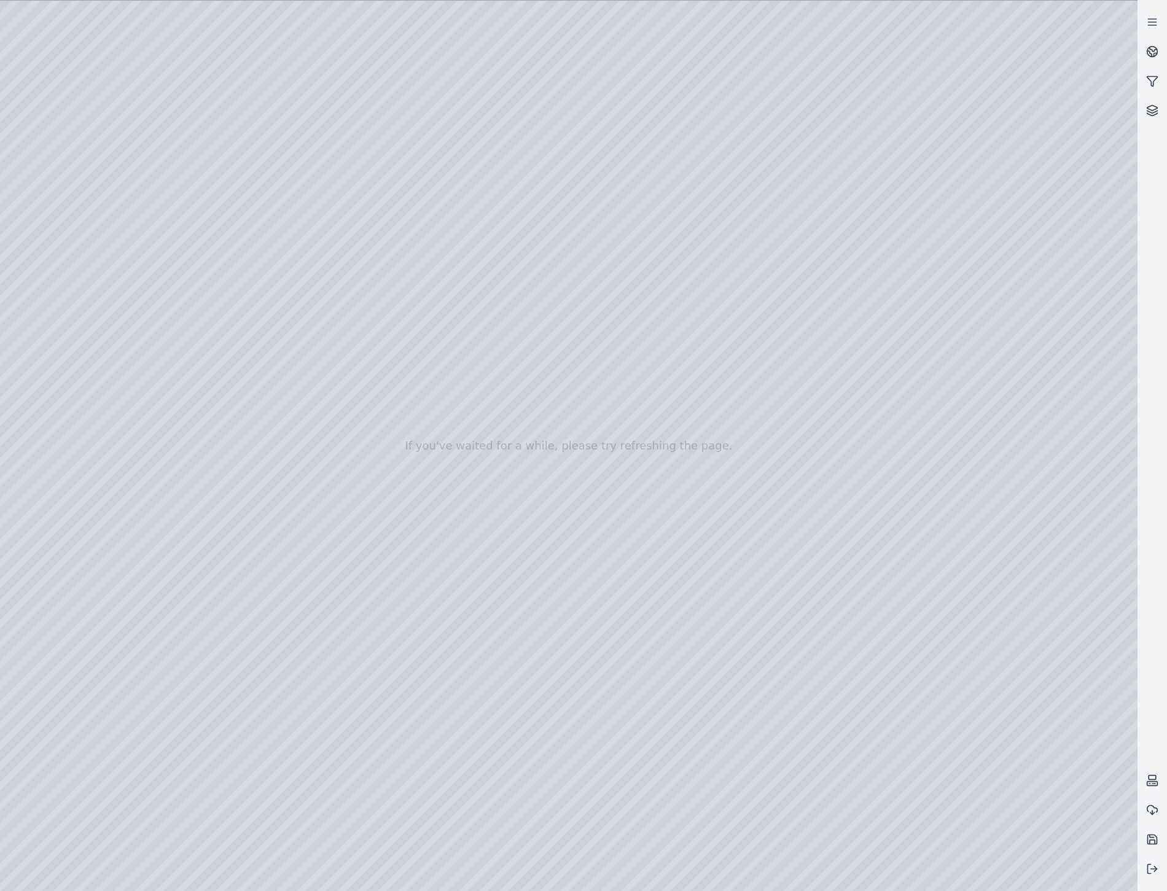
drag, startPoint x: 477, startPoint y: 744, endPoint x: 486, endPoint y: 746, distance: 9.3
click at [486, 746] on div at bounding box center [568, 446] width 1137 height 890
click at [41, 707] on div at bounding box center [568, 446] width 1137 height 890
click at [41, 709] on div at bounding box center [568, 446] width 1137 height 890
drag, startPoint x: 491, startPoint y: 747, endPoint x: 482, endPoint y: 746, distance: 9.2
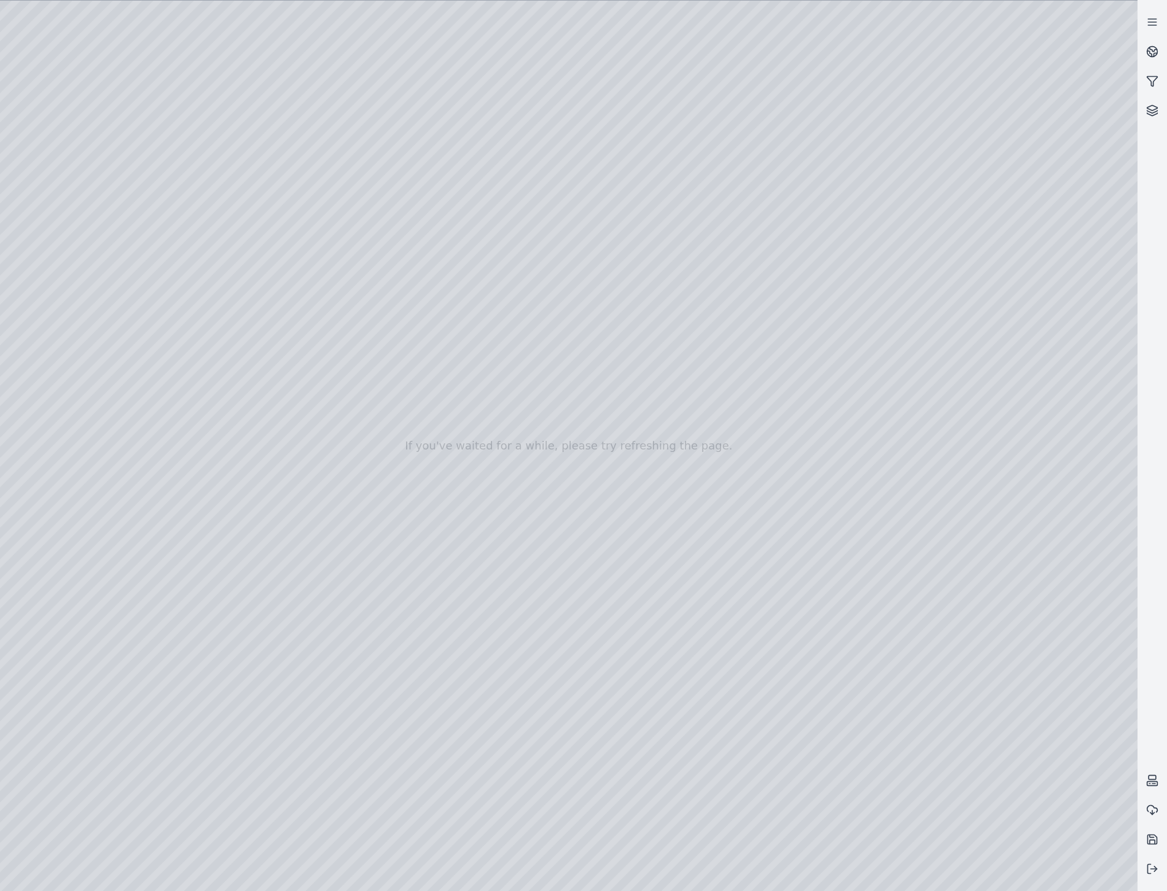
click at [479, 748] on div at bounding box center [568, 446] width 1137 height 890
drag, startPoint x: 485, startPoint y: 746, endPoint x: 478, endPoint y: 747, distance: 7.6
click at [478, 747] on div at bounding box center [568, 446] width 1137 height 890
click at [347, 782] on div at bounding box center [568, 446] width 1137 height 890
drag, startPoint x: 488, startPoint y: 746, endPoint x: 456, endPoint y: 745, distance: 31.9
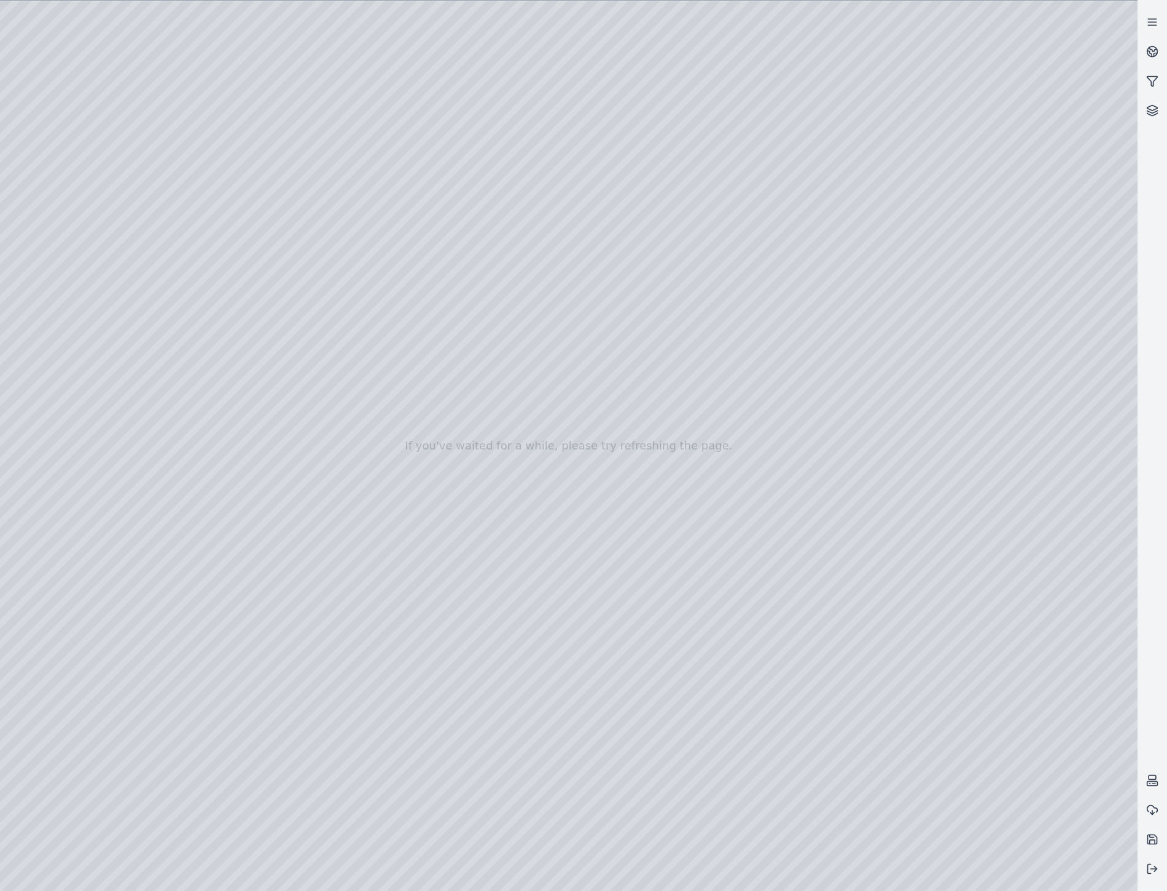
click at [456, 745] on div at bounding box center [568, 446] width 1137 height 890
drag, startPoint x: 530, startPoint y: 806, endPoint x: 375, endPoint y: 802, distance: 154.8
click at [375, 802] on div at bounding box center [568, 446] width 1137 height 890
drag, startPoint x: 362, startPoint y: 744, endPoint x: 418, endPoint y: 742, distance: 55.9
click at [418, 742] on div at bounding box center [568, 446] width 1137 height 890
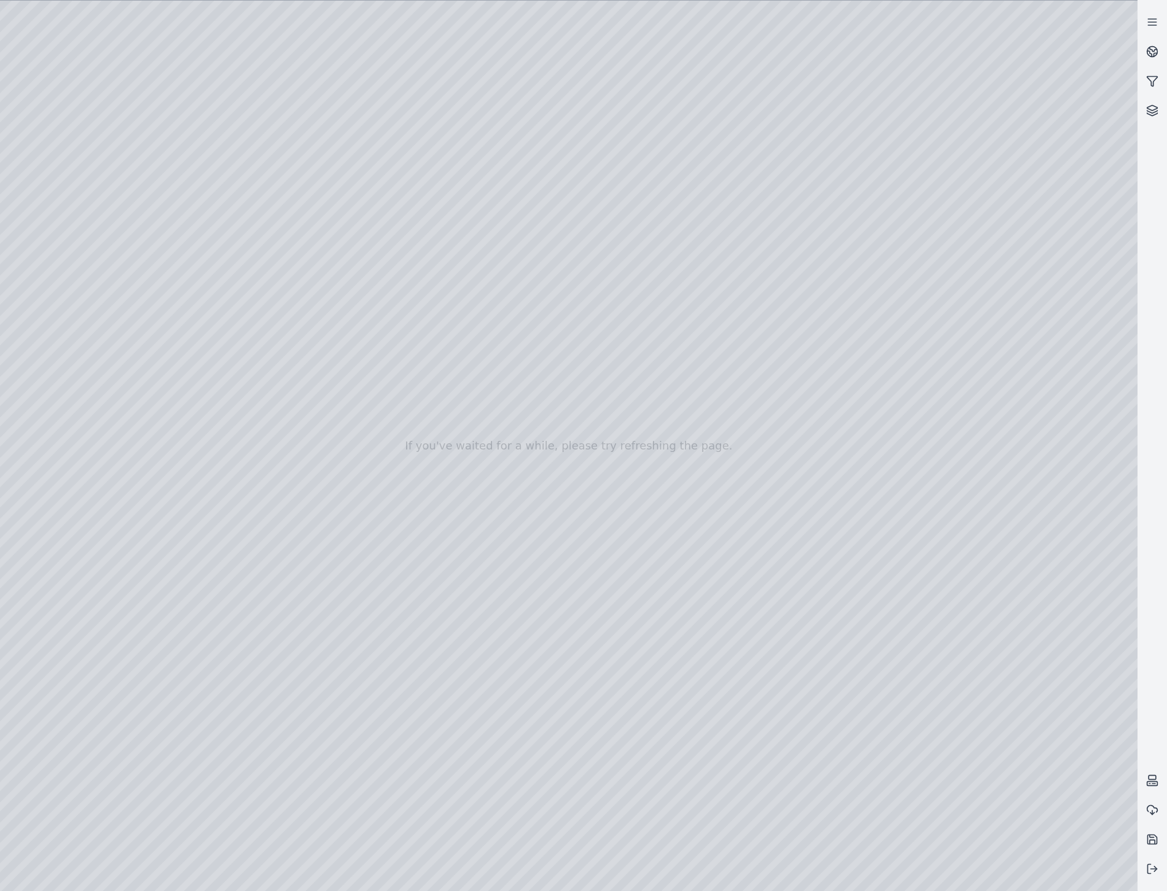
click at [47, 715] on div at bounding box center [568, 446] width 1137 height 890
drag, startPoint x: 781, startPoint y: 462, endPoint x: 734, endPoint y: 448, distance: 48.8
click at [402, 381] on div at bounding box center [568, 446] width 1137 height 890
drag, startPoint x: 431, startPoint y: 349, endPoint x: 452, endPoint y: 393, distance: 48.9
click at [452, 393] on div at bounding box center [568, 446] width 1137 height 890
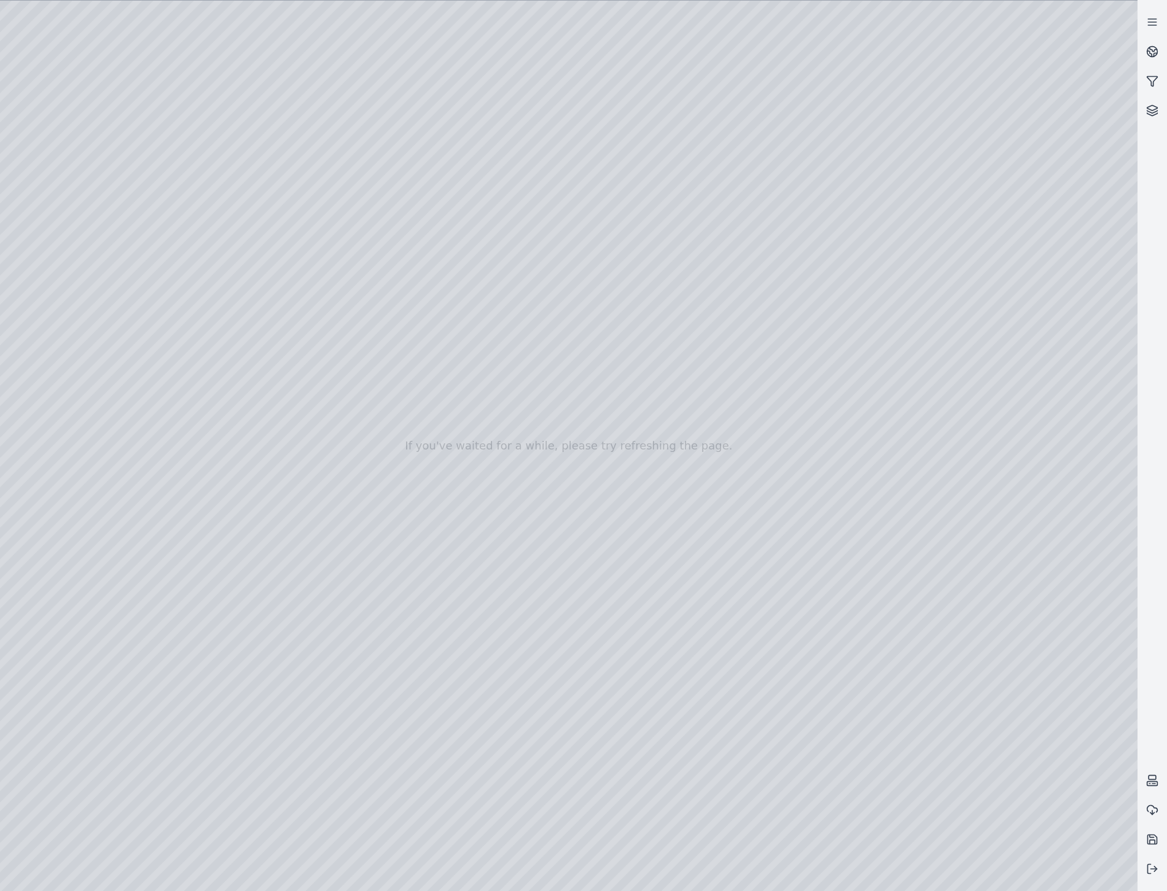
click at [404, 286] on div at bounding box center [568, 446] width 1137 height 890
drag, startPoint x: 464, startPoint y: 746, endPoint x: 423, endPoint y: 747, distance: 41.2
click at [423, 747] on div at bounding box center [568, 446] width 1137 height 890
drag, startPoint x: 424, startPoint y: 749, endPoint x: 408, endPoint y: 747, distance: 16.7
click at [408, 747] on div at bounding box center [568, 446] width 1137 height 890
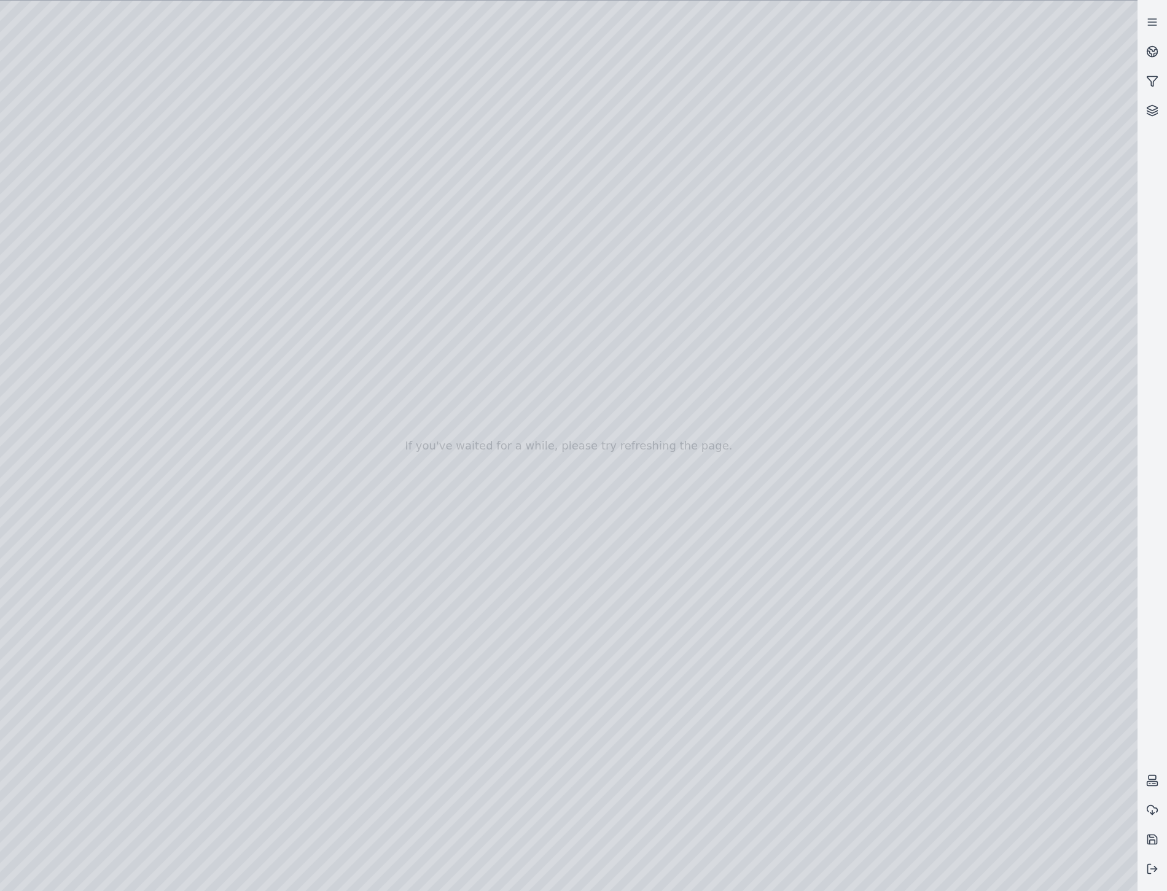
drag, startPoint x: 408, startPoint y: 744, endPoint x: 419, endPoint y: 744, distance: 11.1
click at [419, 744] on div at bounding box center [568, 446] width 1137 height 890
click at [173, 52] on div at bounding box center [568, 446] width 1137 height 890
drag, startPoint x: 103, startPoint y: 214, endPoint x: 112, endPoint y: 228, distance: 17.2
click at [102, 215] on div at bounding box center [568, 446] width 1137 height 890
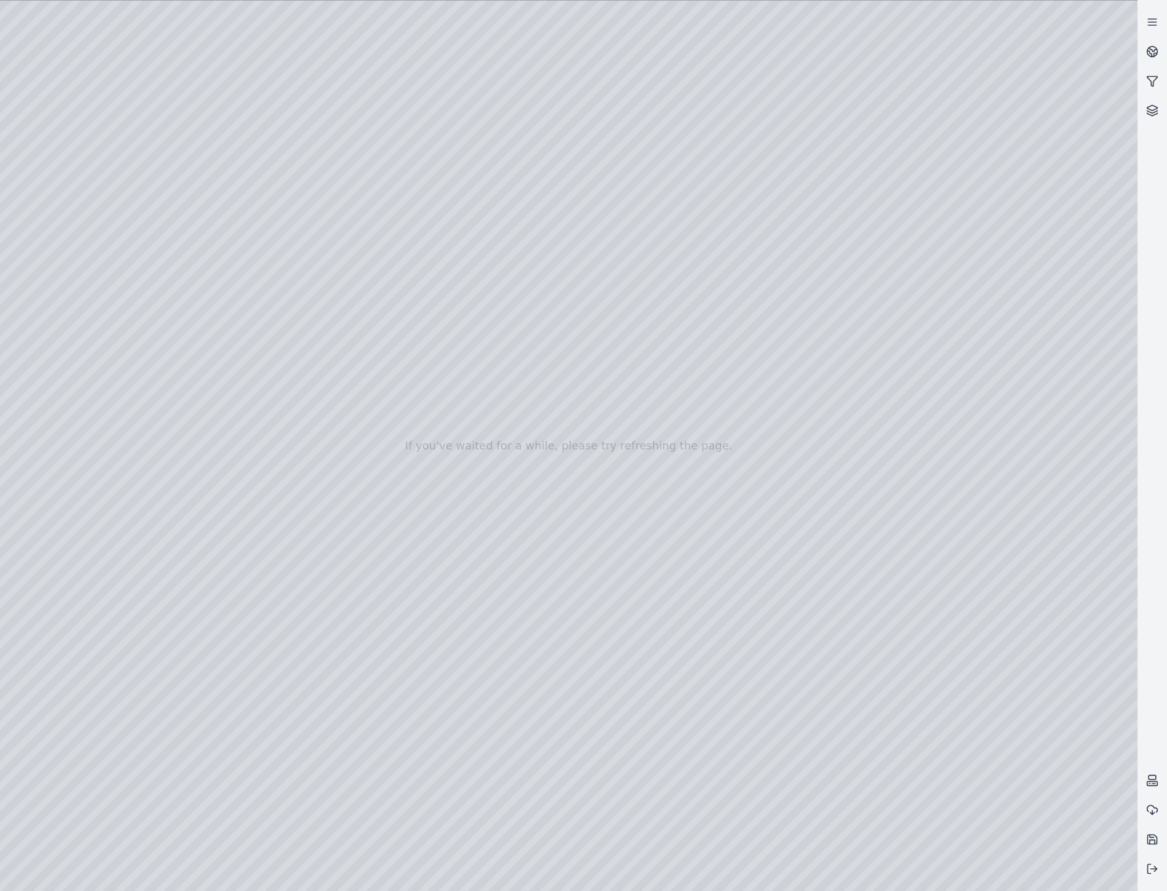
click at [236, 139] on div at bounding box center [568, 446] width 1137 height 890
click at [812, 664] on div at bounding box center [568, 446] width 1137 height 890
click at [247, 813] on div at bounding box center [568, 446] width 1137 height 890
click at [545, 692] on div at bounding box center [568, 446] width 1137 height 890
click at [173, 54] on div at bounding box center [568, 446] width 1137 height 890
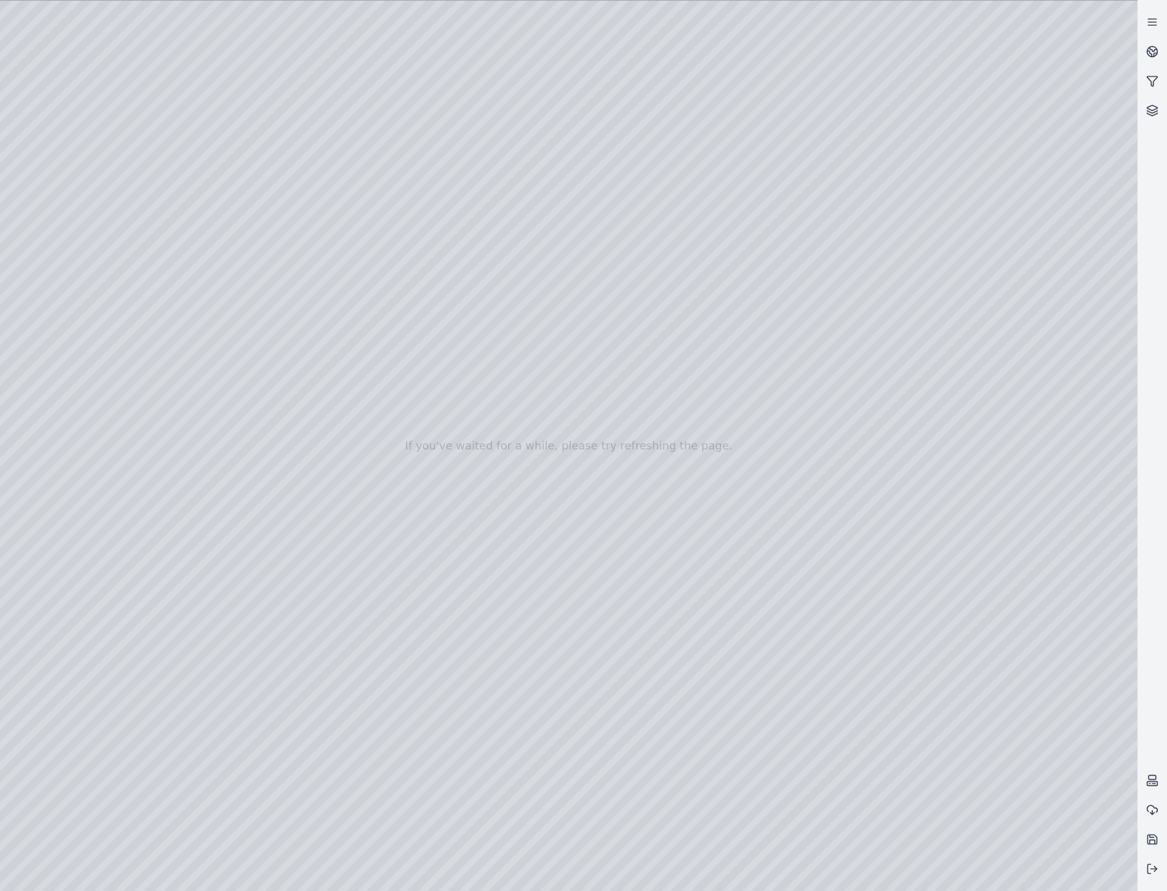
drag, startPoint x: 421, startPoint y: 425, endPoint x: 483, endPoint y: 440, distance: 63.8
drag, startPoint x: 303, startPoint y: 287, endPoint x: 230, endPoint y: 294, distance: 73.4
drag, startPoint x: 406, startPoint y: 357, endPoint x: 480, endPoint y: 347, distance: 74.4
drag, startPoint x: 1110, startPoint y: 873, endPoint x: 1088, endPoint y: 852, distance: 30.4
click at [1110, 873] on div at bounding box center [568, 446] width 1137 height 890
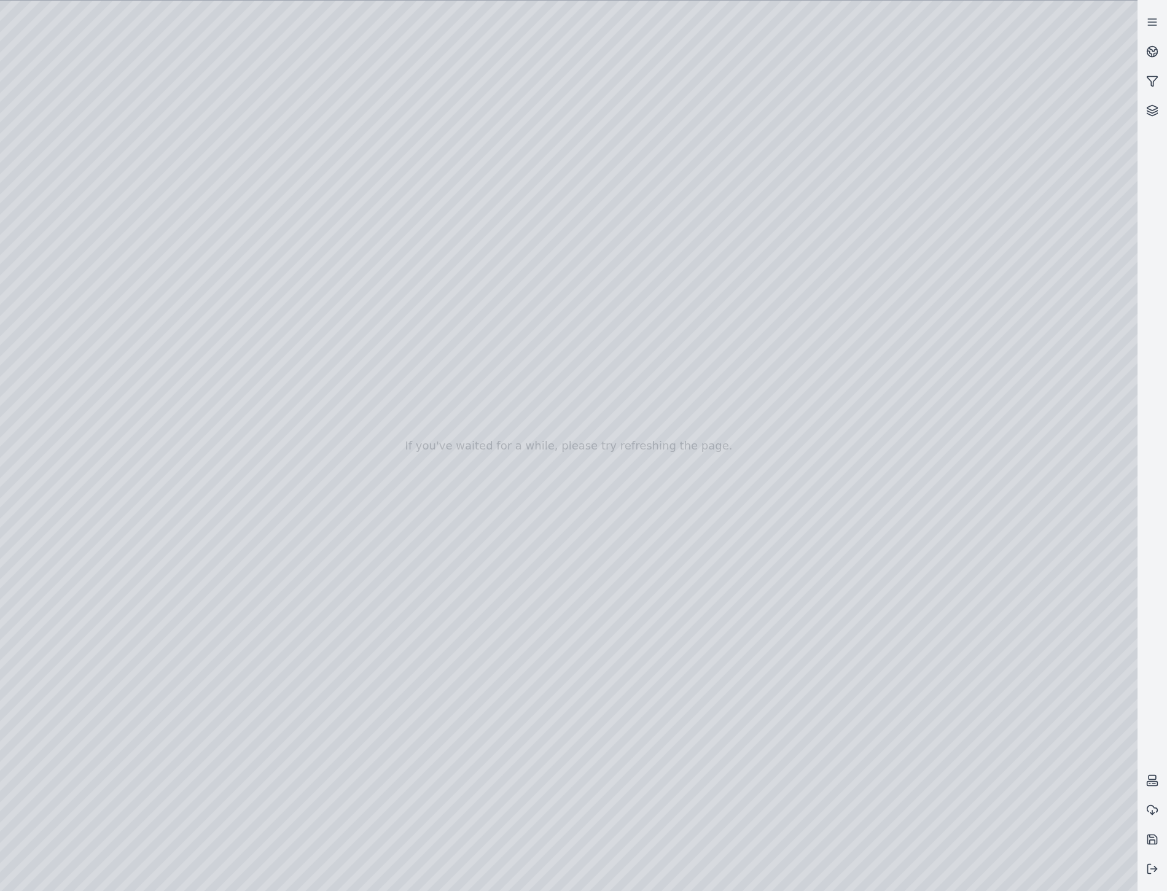
click at [970, 658] on div at bounding box center [568, 446] width 1137 height 890
click at [854, 591] on div at bounding box center [568, 446] width 1137 height 890
click at [1110, 867] on div at bounding box center [568, 446] width 1137 height 890
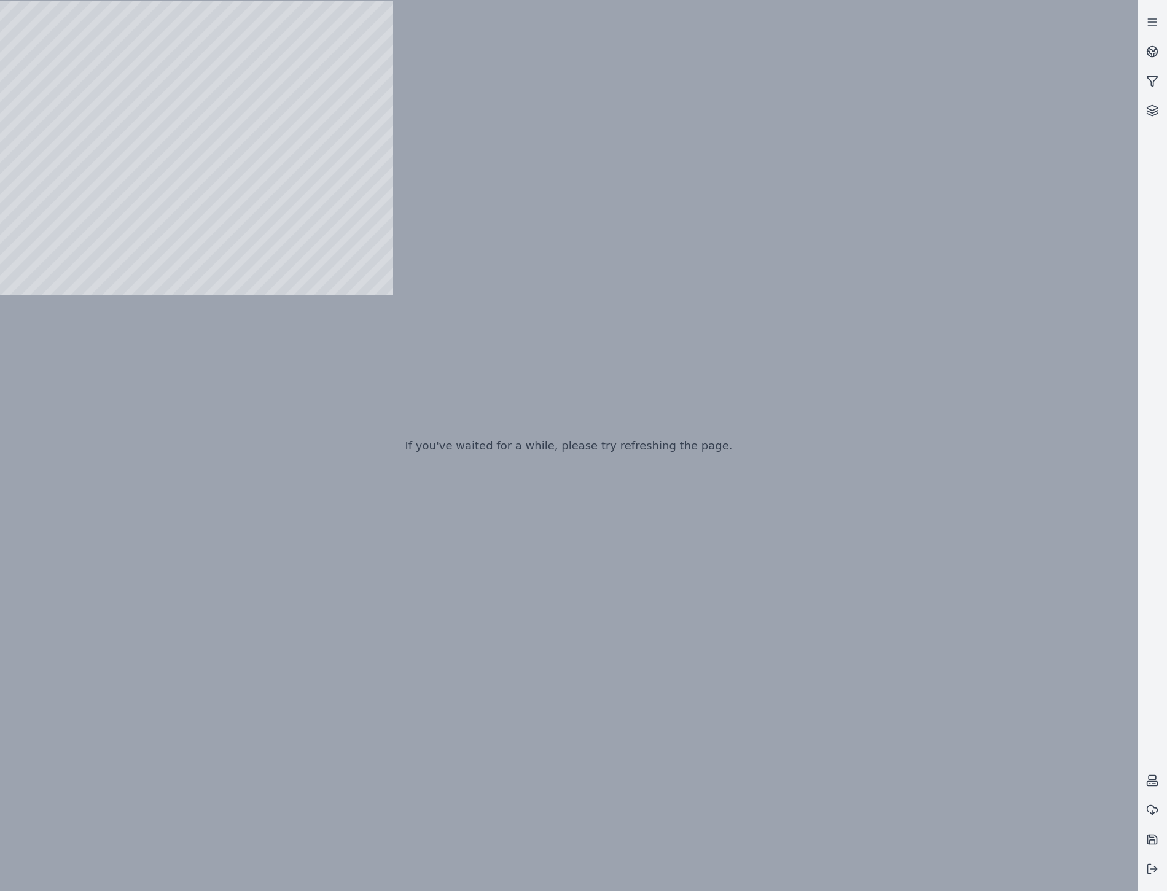
click at [522, 793] on div at bounding box center [568, 446] width 1137 height 890
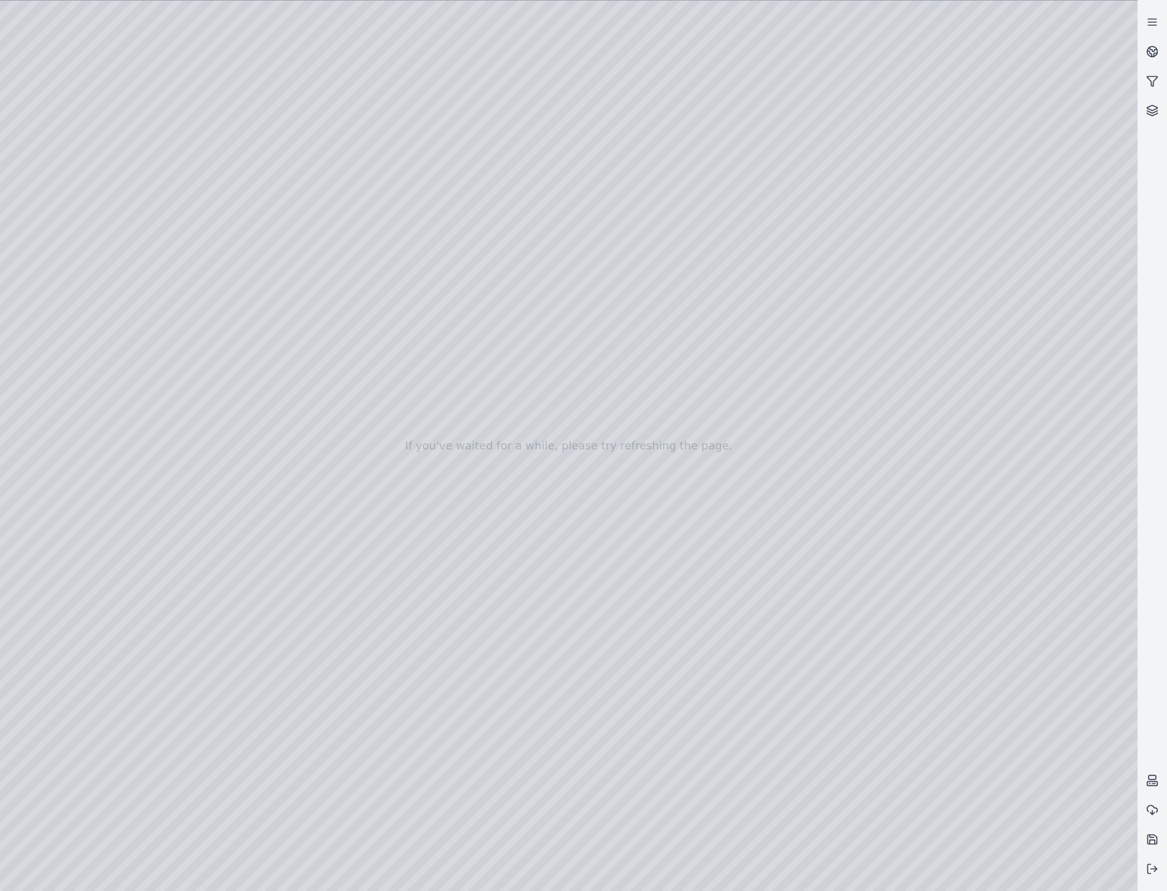
drag, startPoint x: 733, startPoint y: 660, endPoint x: 698, endPoint y: 659, distance: 35.6
drag, startPoint x: 766, startPoint y: 674, endPoint x: 786, endPoint y: 674, distance: 20.3
drag, startPoint x: 774, startPoint y: 653, endPoint x: 750, endPoint y: 658, distance: 24.4
click at [90, 222] on div at bounding box center [568, 446] width 1137 height 890
click at [269, 482] on div at bounding box center [568, 446] width 1137 height 890
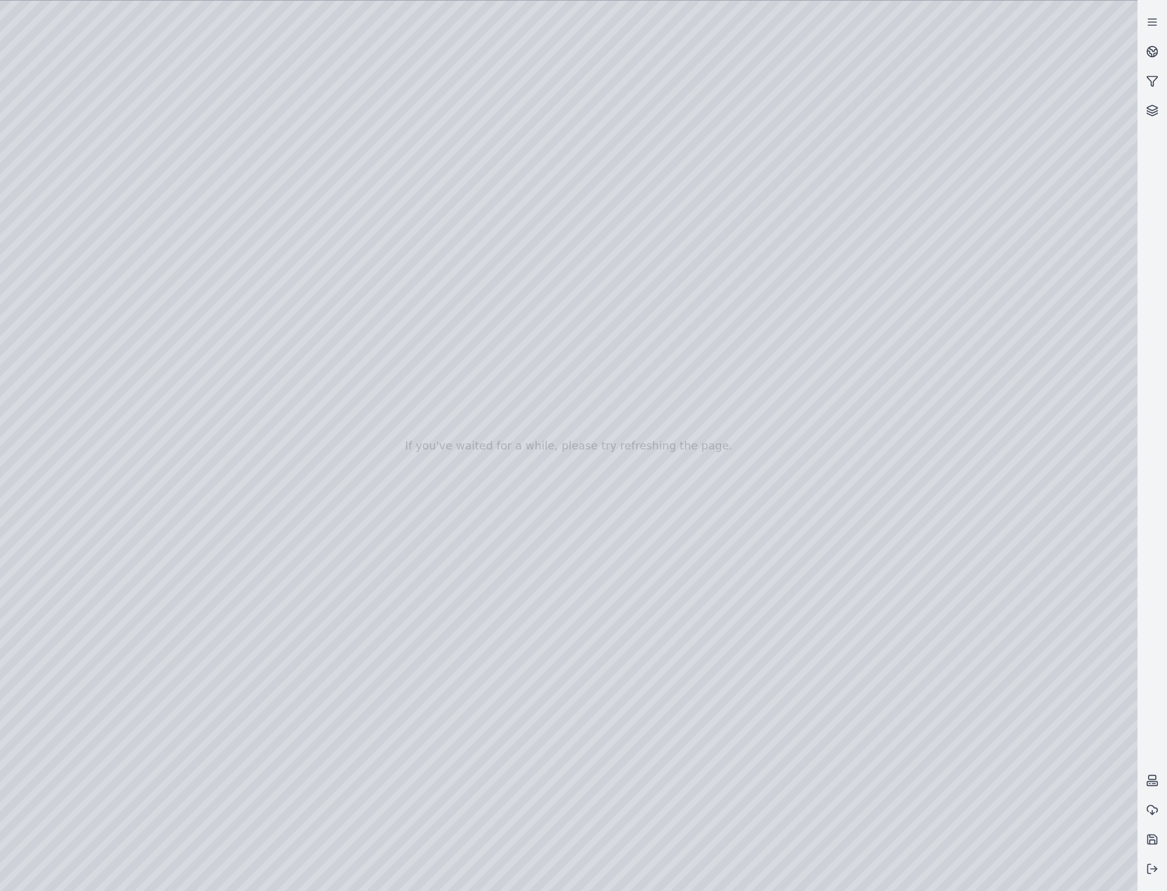
click at [56, 248] on div at bounding box center [568, 446] width 1137 height 890
click at [99, 219] on div at bounding box center [568, 446] width 1137 height 890
click at [247, 813] on div at bounding box center [568, 446] width 1137 height 890
click at [167, 58] on div at bounding box center [568, 446] width 1137 height 890
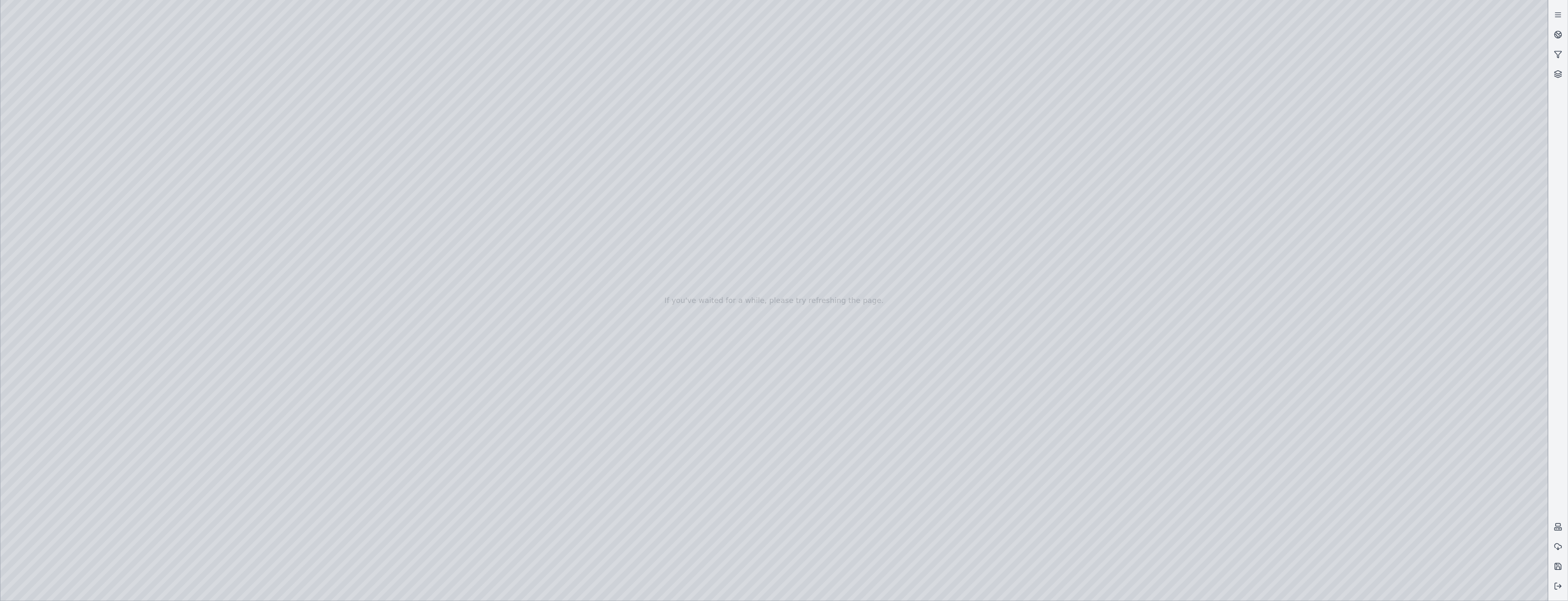
drag, startPoint x: 1172, startPoint y: 381, endPoint x: 1199, endPoint y: 373, distance: 28.2
drag, startPoint x: 965, startPoint y: 312, endPoint x: 896, endPoint y: 322, distance: 69.7
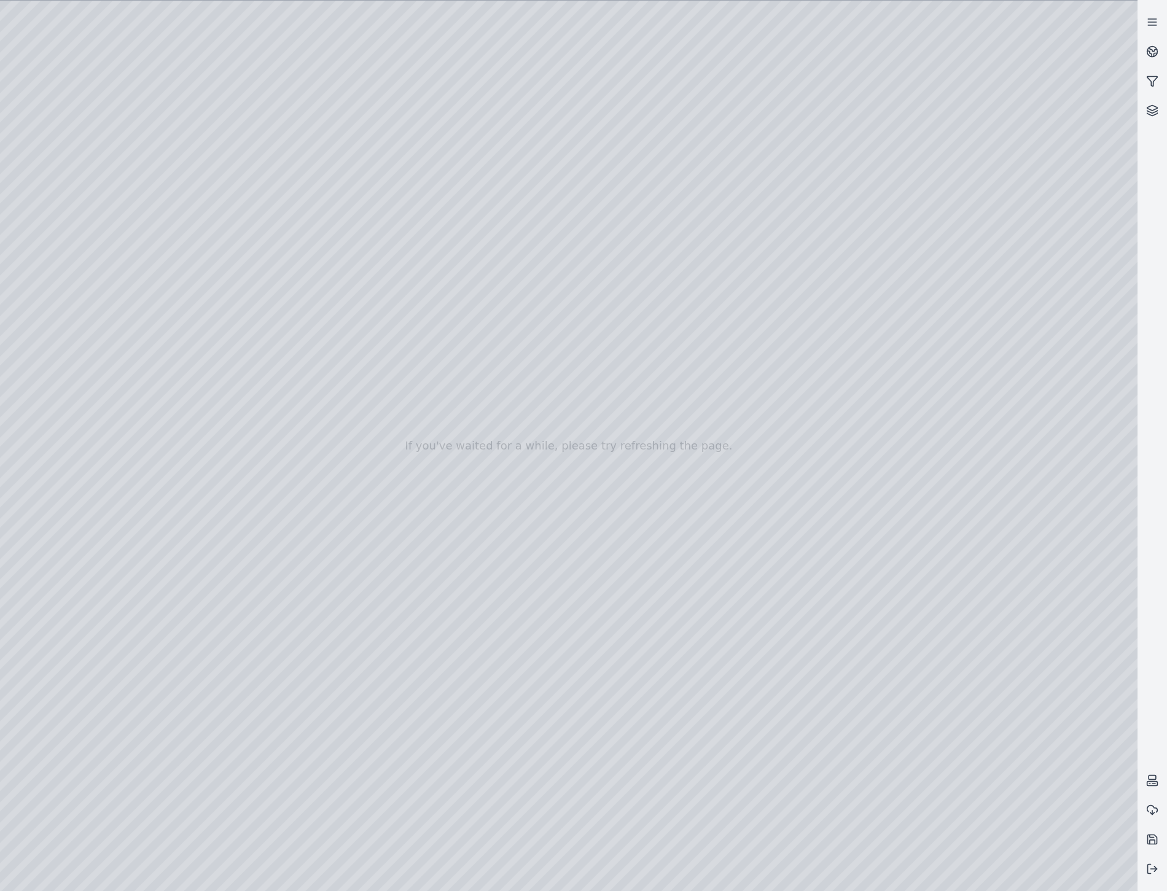
drag, startPoint x: 600, startPoint y: 414, endPoint x: 743, endPoint y: 396, distance: 144.2
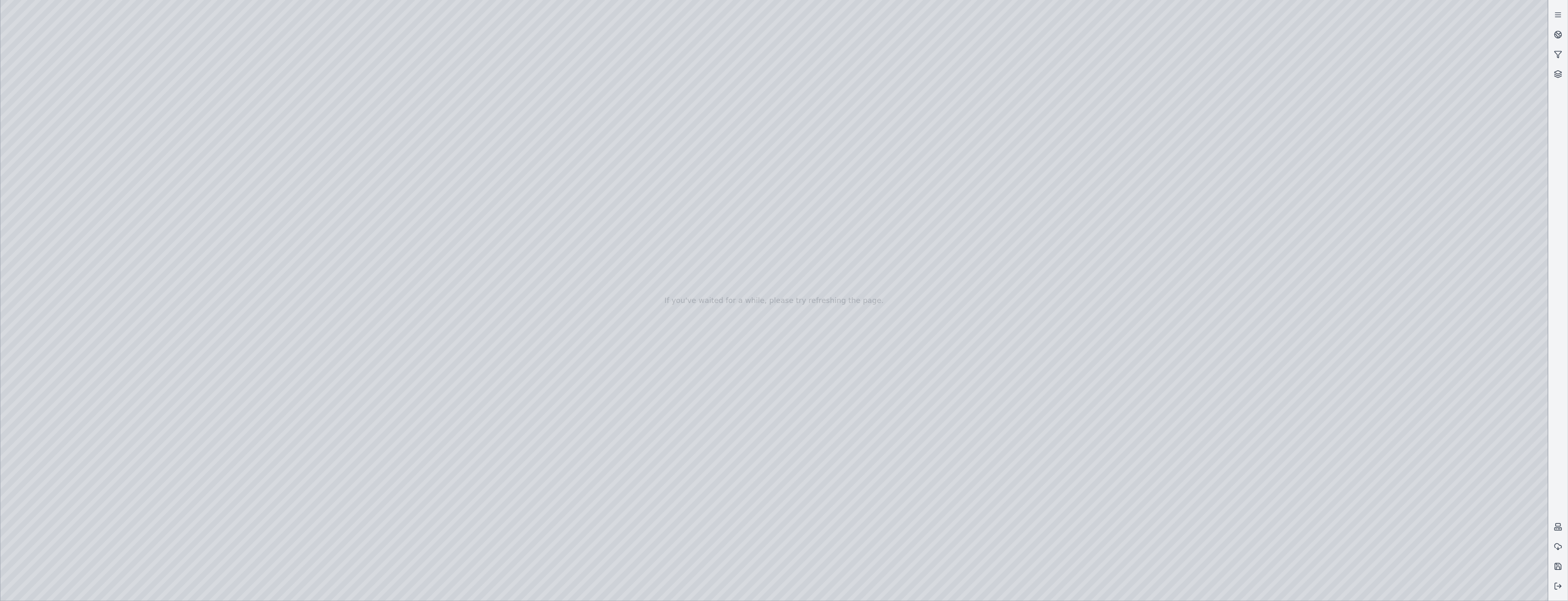
click at [1530, 588] on div at bounding box center [775, 300] width 1548 height 601
click at [1361, 402] on div at bounding box center [775, 300] width 1548 height 601
click at [1441, 443] on div at bounding box center [775, 300] width 1548 height 601
drag, startPoint x: 882, startPoint y: 511, endPoint x: 903, endPoint y: 519, distance: 22.5
drag, startPoint x: 1072, startPoint y: 406, endPoint x: 1095, endPoint y: 398, distance: 24.4
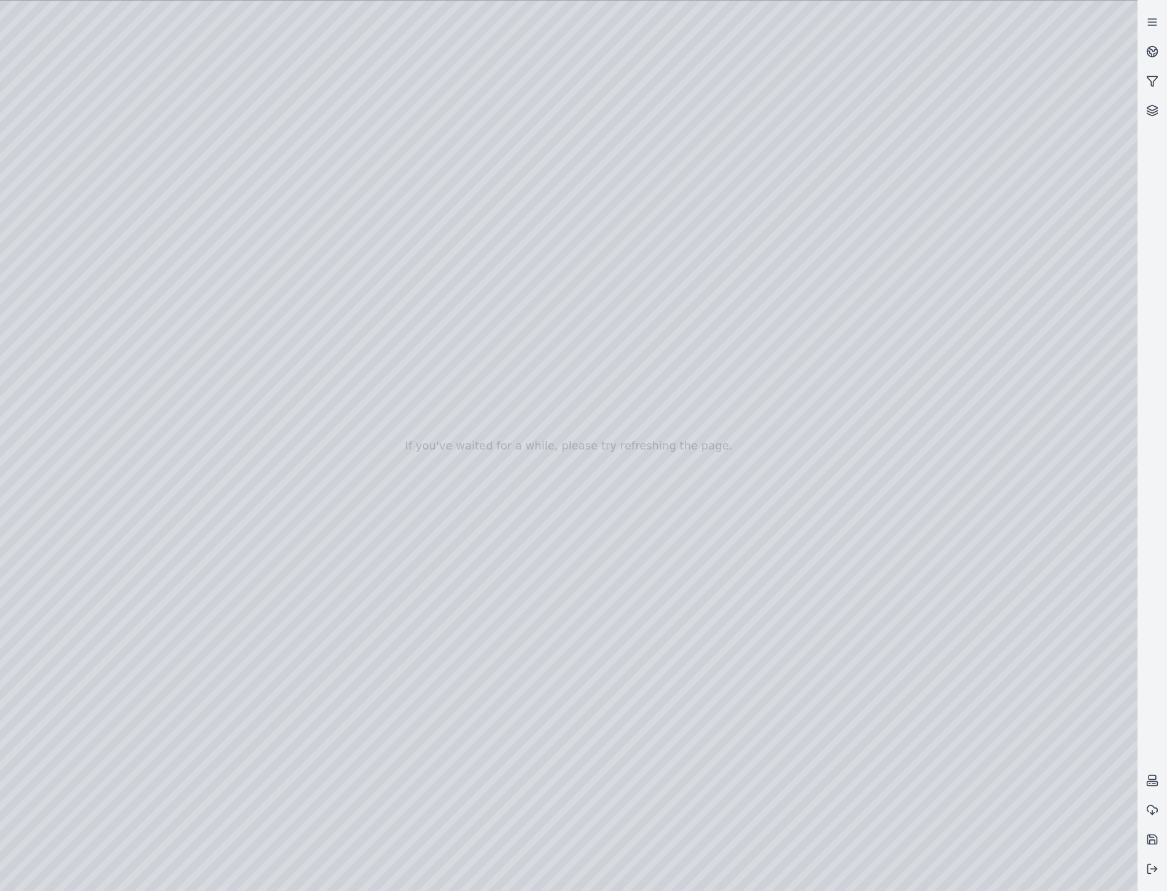
click at [104, 219] on div at bounding box center [568, 446] width 1137 height 890
click at [269, 362] on div at bounding box center [568, 446] width 1137 height 890
drag, startPoint x: 699, startPoint y: 656, endPoint x: 518, endPoint y: 651, distance: 181.2
click at [927, 710] on div at bounding box center [568, 446] width 1137 height 890
drag, startPoint x: 617, startPoint y: 610, endPoint x: 639, endPoint y: 616, distance: 22.8
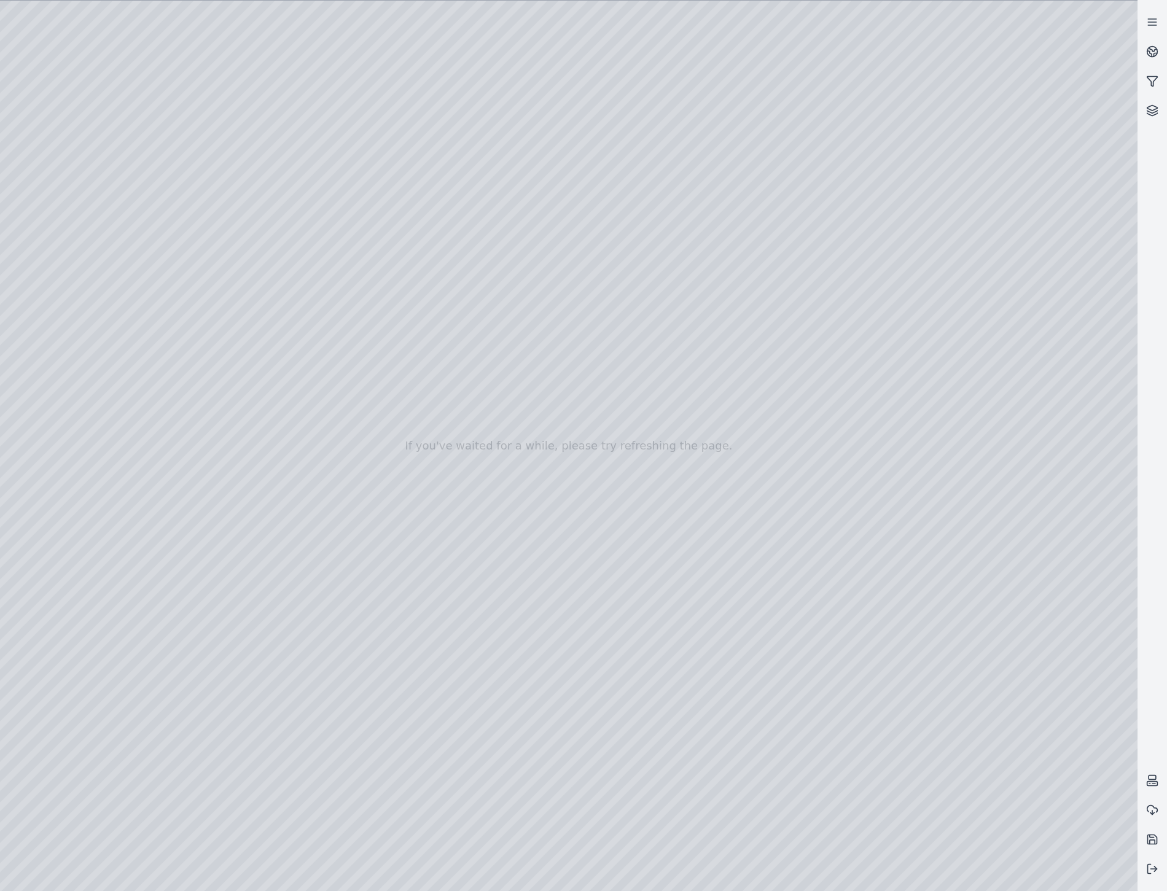
click at [169, 60] on div at bounding box center [568, 446] width 1137 height 890
drag, startPoint x: 450, startPoint y: 455, endPoint x: 494, endPoint y: 464, distance: 45.2
click at [925, 709] on div at bounding box center [568, 446] width 1137 height 890
drag, startPoint x: 580, startPoint y: 576, endPoint x: 635, endPoint y: 590, distance: 56.9
click at [807, 871] on div at bounding box center [568, 446] width 1137 height 890
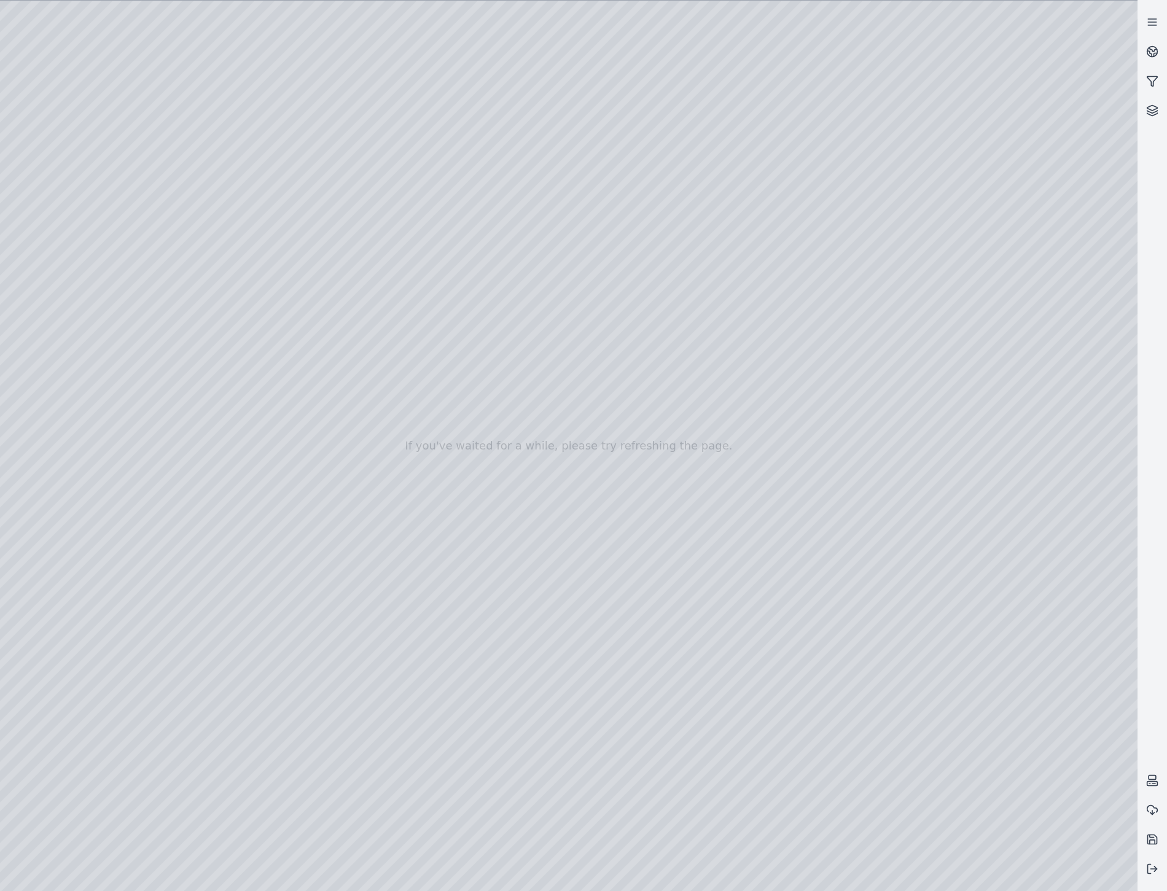
click at [34, 713] on div at bounding box center [568, 446] width 1137 height 890
click at [811, 666] on div at bounding box center [568, 446] width 1137 height 890
click at [1107, 870] on div at bounding box center [568, 446] width 1137 height 890
click at [1146, 863] on icon at bounding box center [1152, 869] width 12 height 12
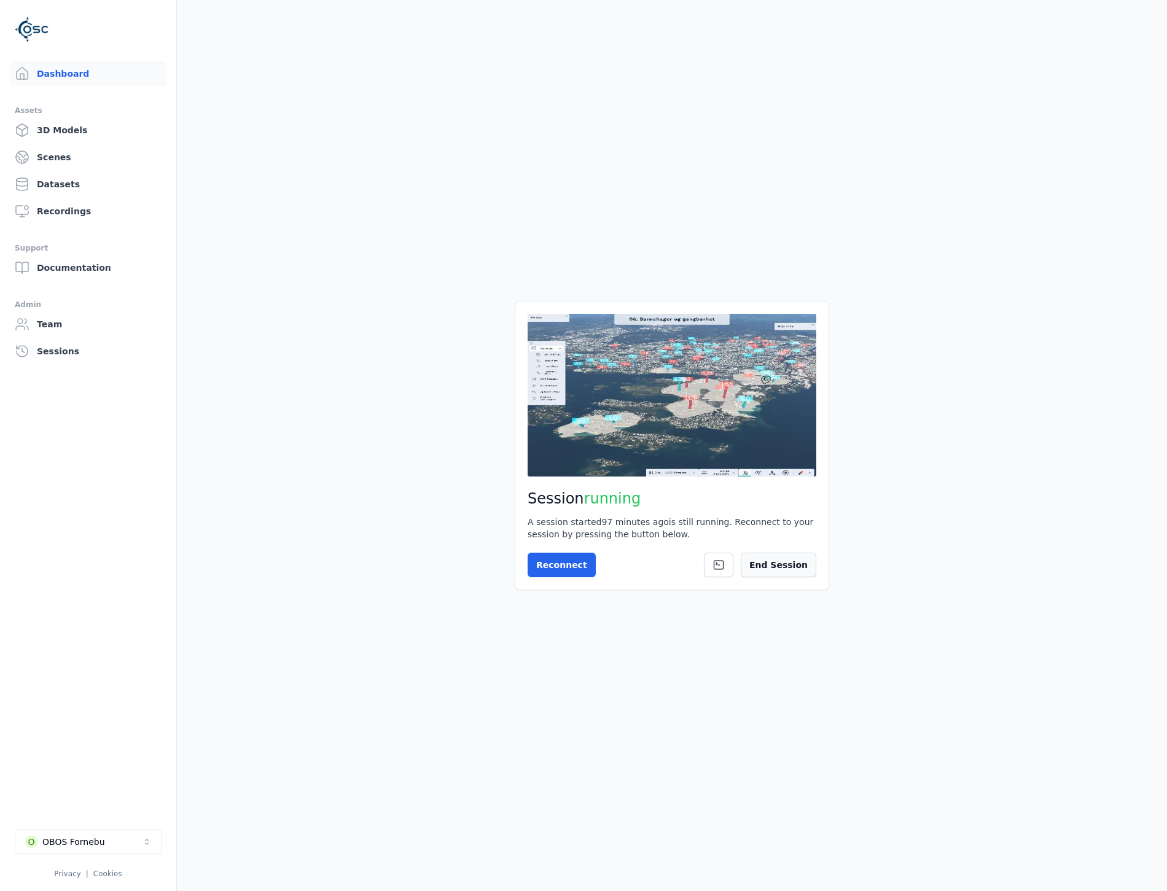
click at [782, 561] on button "End Session" at bounding box center [779, 565] width 76 height 25
